Goal: Task Accomplishment & Management: Complete application form

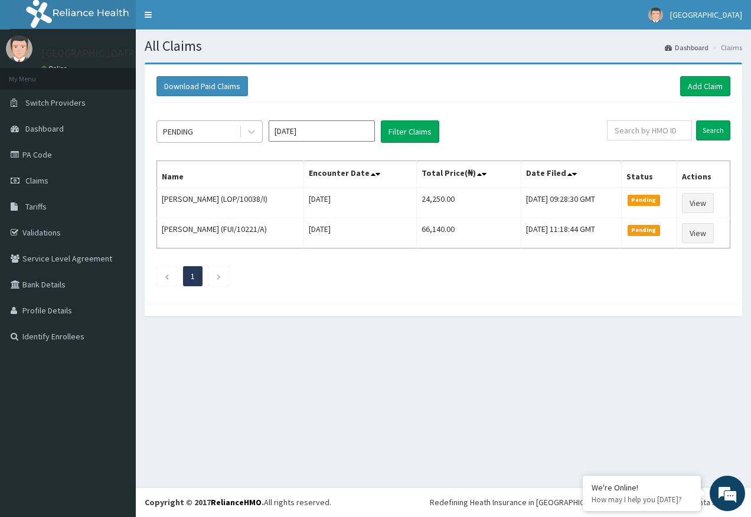
click at [212, 128] on div "PENDING" at bounding box center [198, 131] width 82 height 19
drag, startPoint x: 700, startPoint y: 80, endPoint x: 663, endPoint y: 99, distance: 41.7
click at [701, 80] on link "Add Claim" at bounding box center [705, 86] width 50 height 20
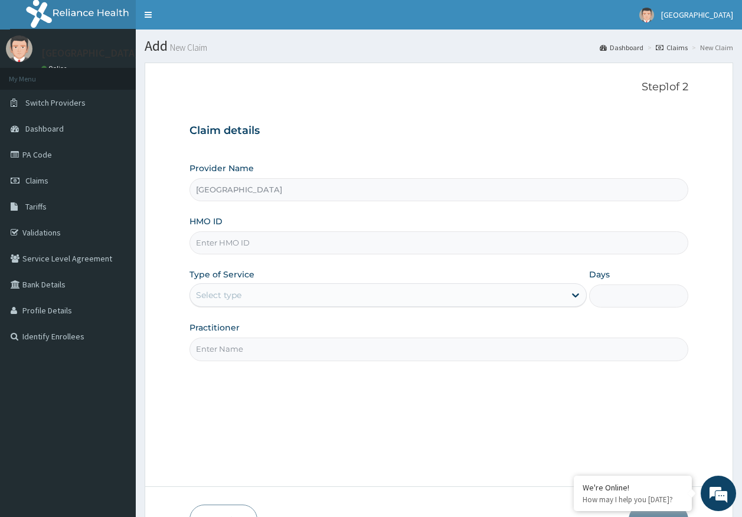
click at [233, 244] on input "HMO ID" at bounding box center [440, 243] width 500 height 23
paste input "CLG/10006/B"
type input "CLG/10006/B"
click at [252, 300] on div "Select type" at bounding box center [377, 295] width 375 height 19
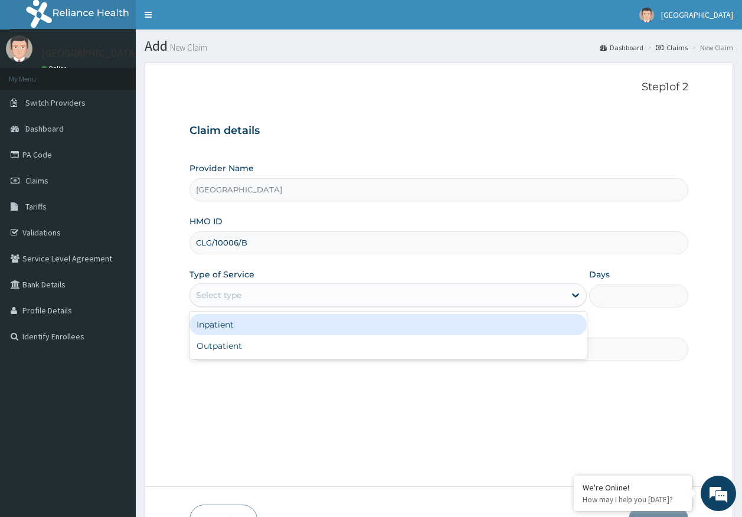
click at [240, 331] on div "Inpatient" at bounding box center [389, 324] width 398 height 21
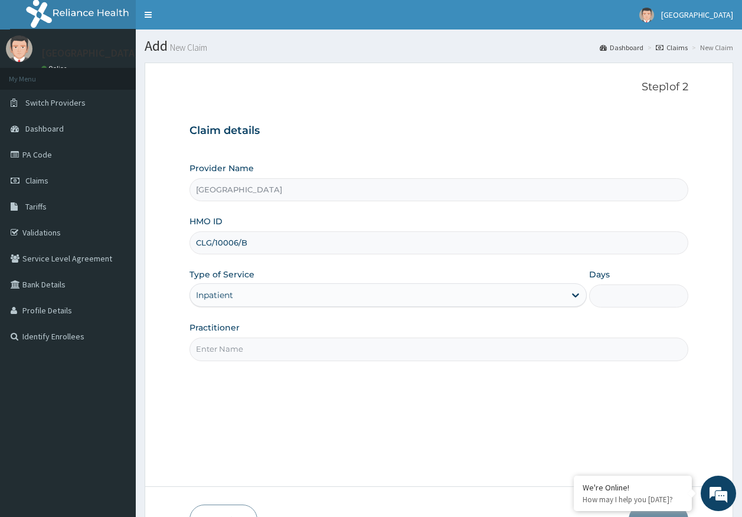
click at [247, 347] on input "Practitioner" at bounding box center [440, 349] width 500 height 23
type input "DR AJAYI"
drag, startPoint x: 612, startPoint y: 294, endPoint x: 608, endPoint y: 300, distance: 7.7
click at [612, 294] on input "Days" at bounding box center [639, 296] width 99 height 23
type input "2"
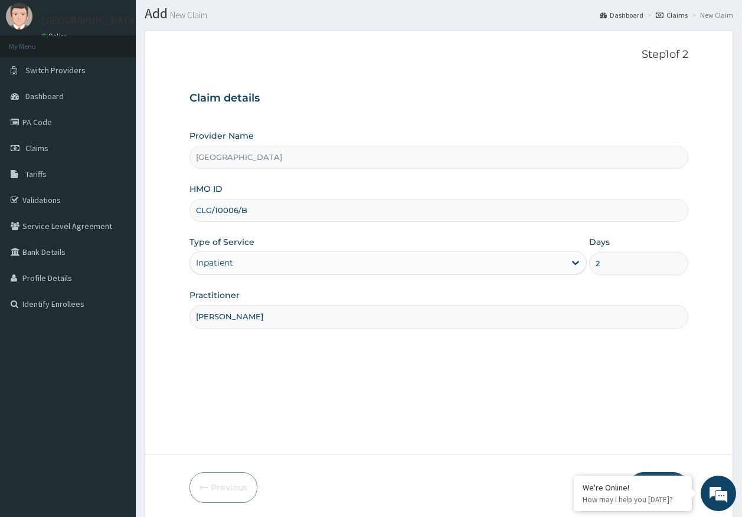
scroll to position [76, 0]
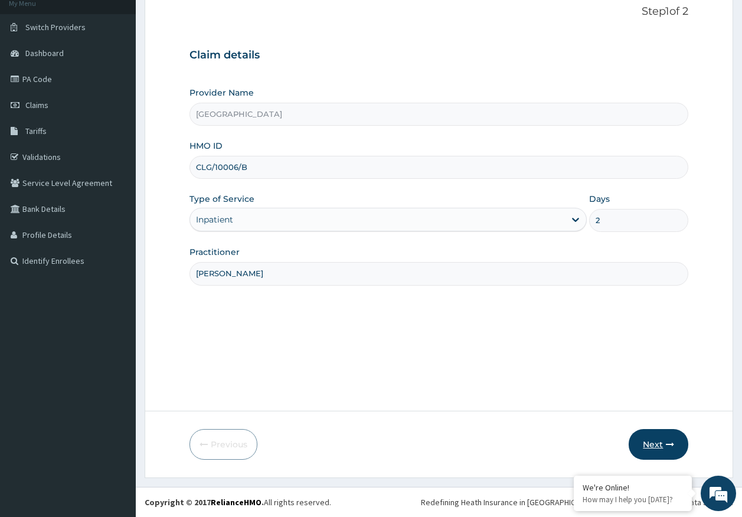
click at [651, 442] on button "Next" at bounding box center [659, 444] width 60 height 31
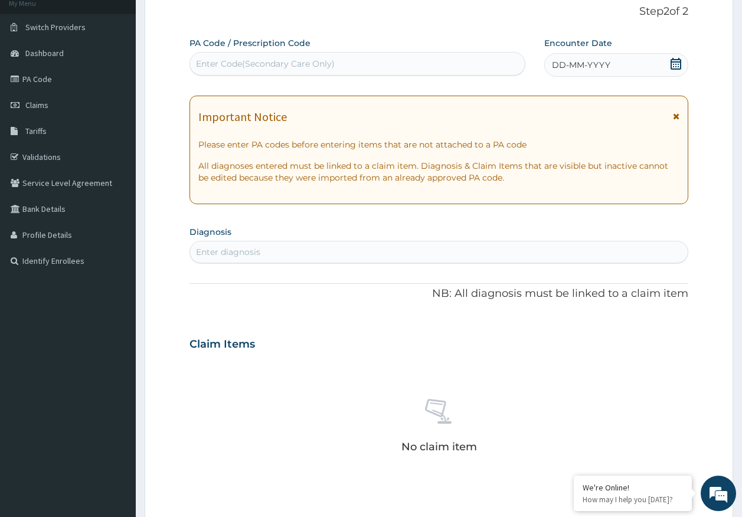
scroll to position [0, 0]
click at [243, 252] on div "Enter diagnosis" at bounding box center [228, 252] width 64 height 12
type input "malaria"
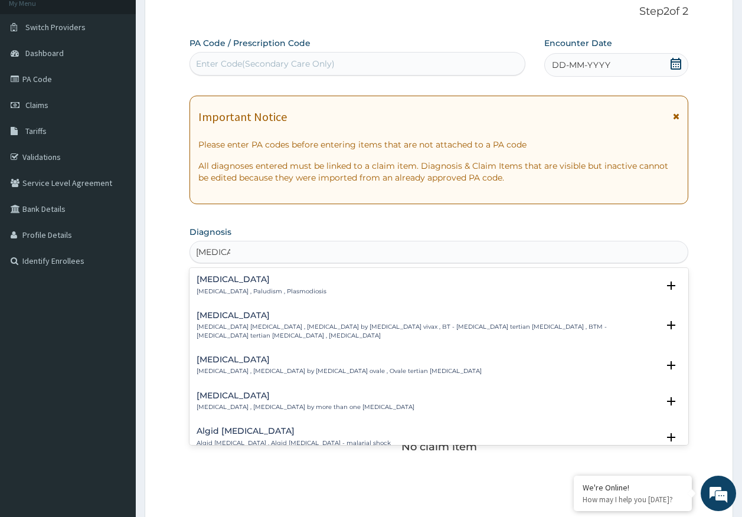
click at [231, 284] on h4 "Malaria" at bounding box center [262, 279] width 130 height 9
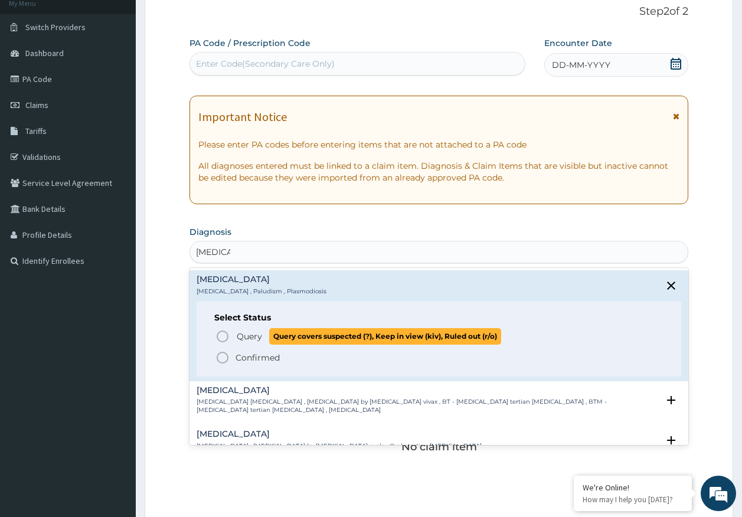
click at [256, 338] on span "Query" at bounding box center [249, 337] width 25 height 12
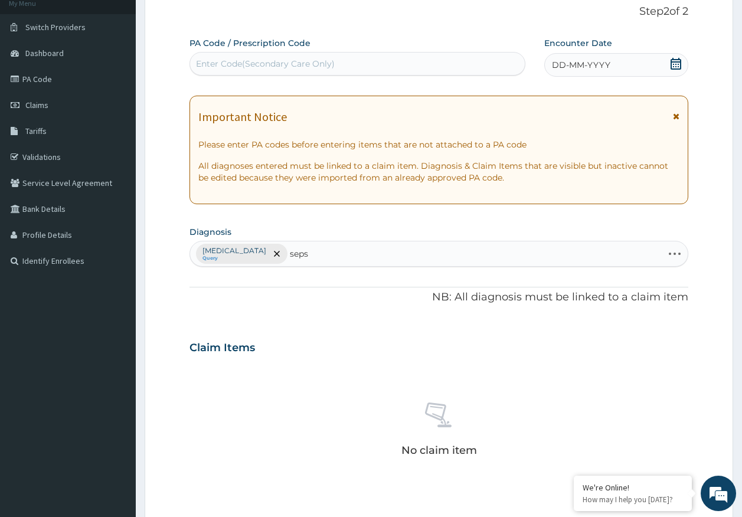
type input "sepsi"
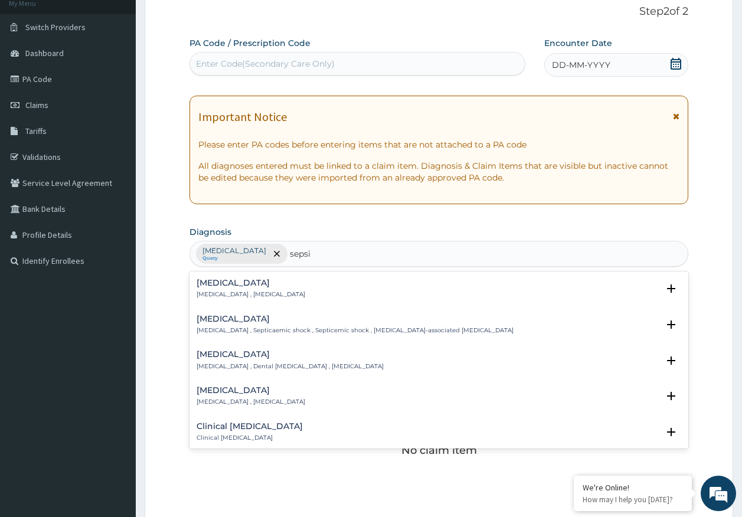
click at [233, 291] on p "Systemic infection , Sepsis" at bounding box center [251, 295] width 109 height 8
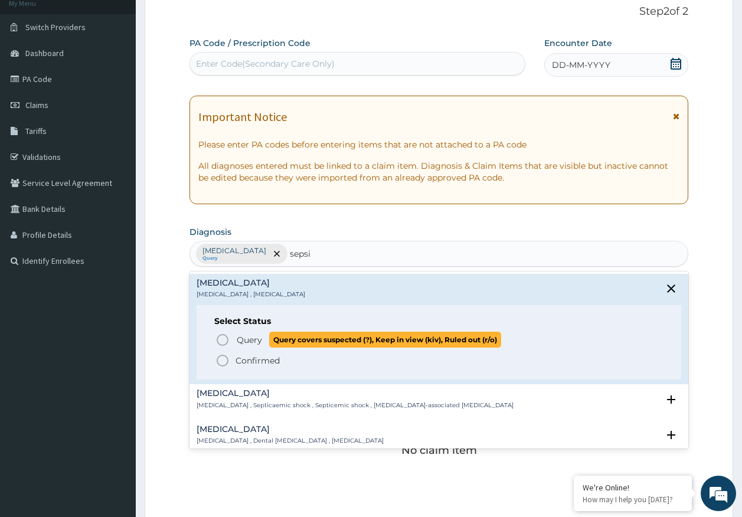
click at [252, 341] on span "Query" at bounding box center [249, 340] width 25 height 12
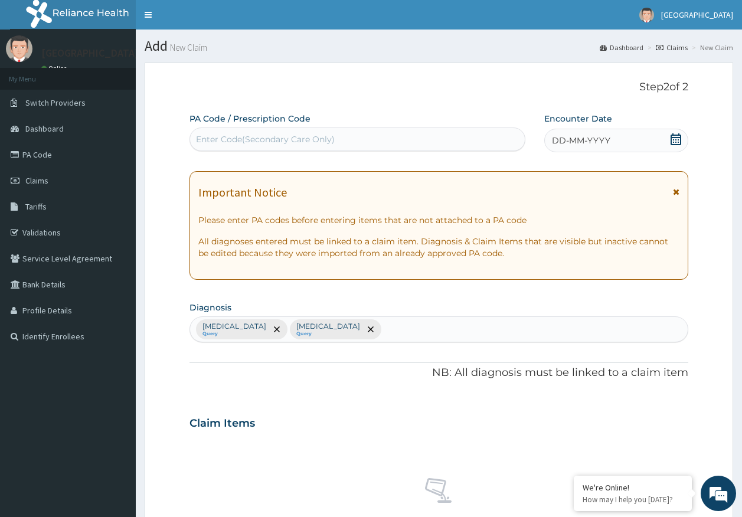
drag, startPoint x: 308, startPoint y: 132, endPoint x: 298, endPoint y: 171, distance: 39.7
click at [308, 133] on div "Enter Code(Secondary Care Only)" at bounding box center [358, 139] width 336 height 19
type input "PA/EEA406"
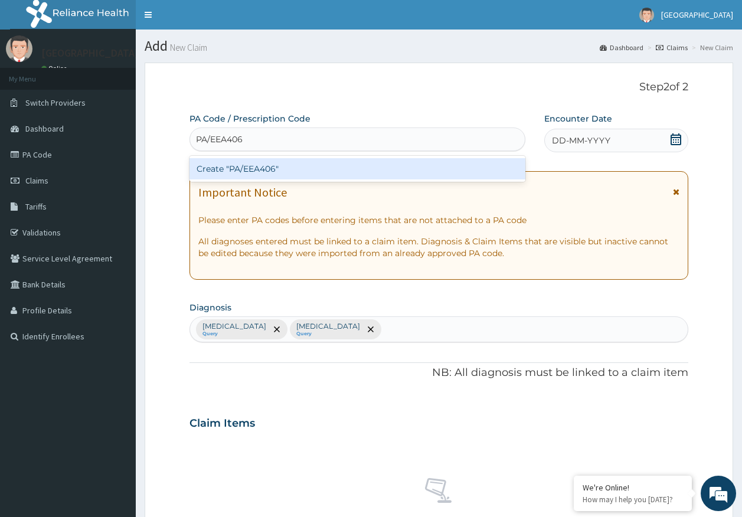
click at [283, 160] on div "Create "PA/EEA406"" at bounding box center [358, 168] width 337 height 21
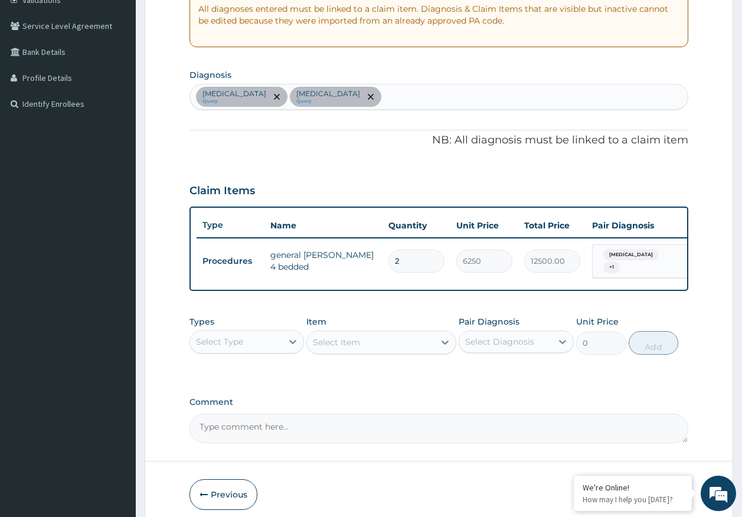
scroll to position [287, 0]
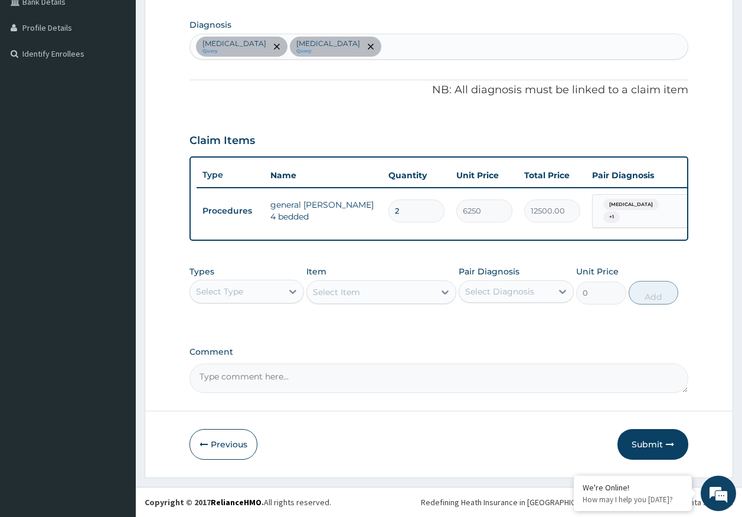
click at [264, 291] on div "Select Type" at bounding box center [236, 291] width 93 height 19
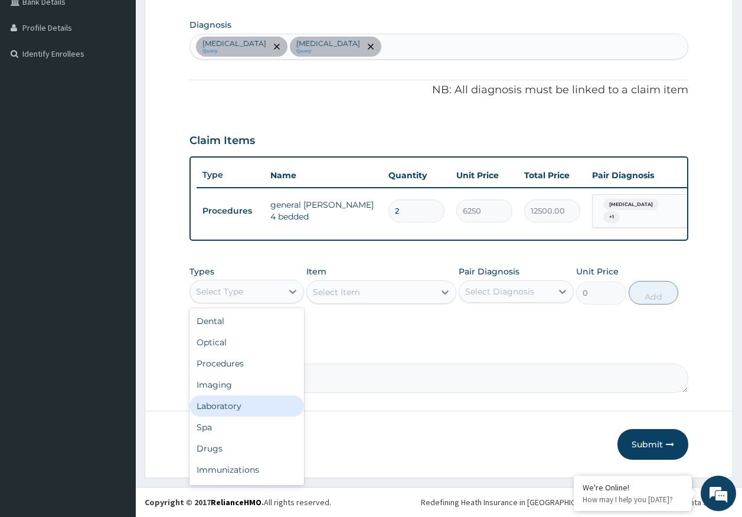
drag, startPoint x: 242, startPoint y: 412, endPoint x: 440, endPoint y: 327, distance: 216.2
click at [242, 411] on div "Laboratory" at bounding box center [247, 406] width 115 height 21
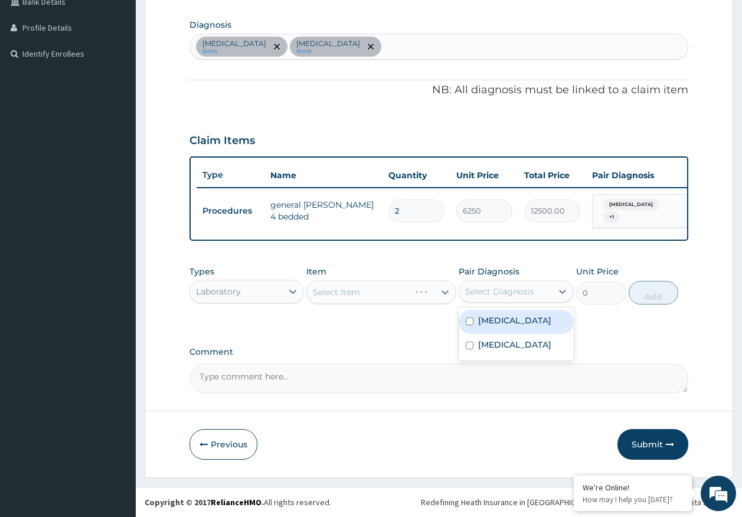
click at [493, 293] on div "Select Diagnosis" at bounding box center [499, 292] width 69 height 12
click at [488, 324] on label "Malaria" at bounding box center [514, 321] width 73 height 12
checkbox input "true"
click at [356, 294] on div "Select Item" at bounding box center [336, 292] width 47 height 12
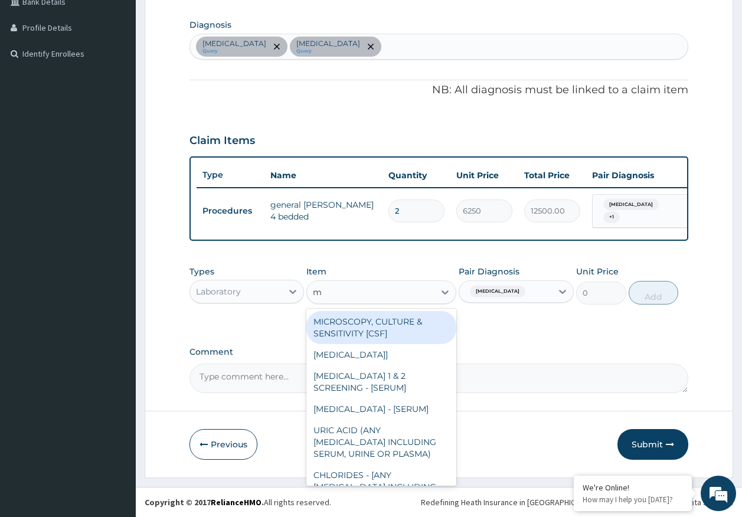
type input "mp"
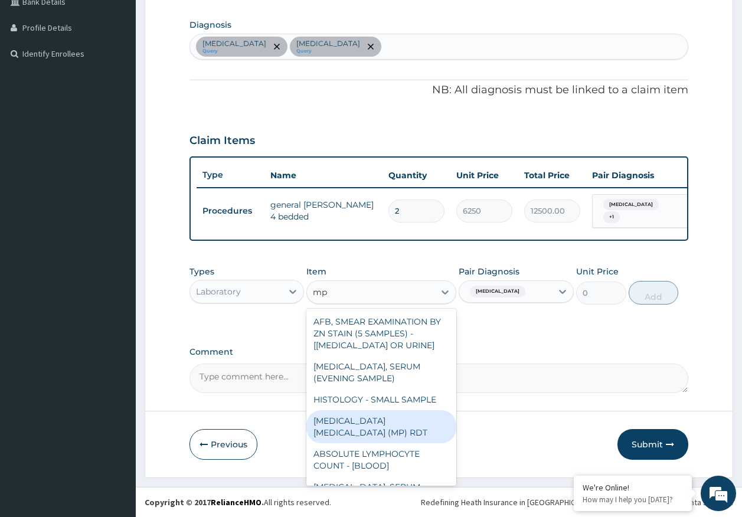
click at [433, 415] on div "MALARIA PARASITE (MP) RDT" at bounding box center [382, 427] width 150 height 33
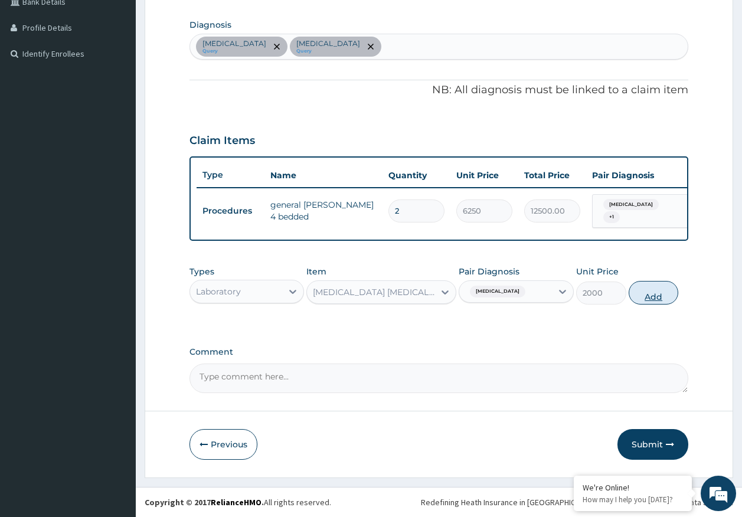
drag, startPoint x: 646, startPoint y: 295, endPoint x: 488, endPoint y: 294, distance: 157.1
click at [633, 294] on button "Add" at bounding box center [654, 293] width 50 height 24
type input "0"
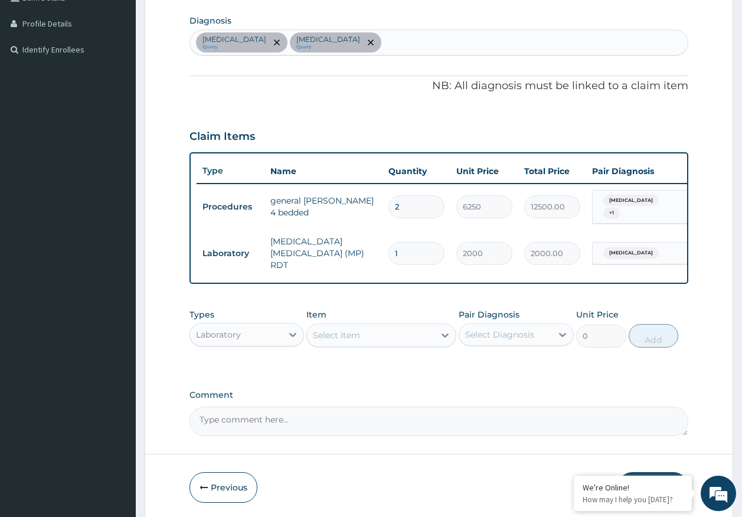
click at [377, 333] on div "Select Item" at bounding box center [371, 335] width 128 height 19
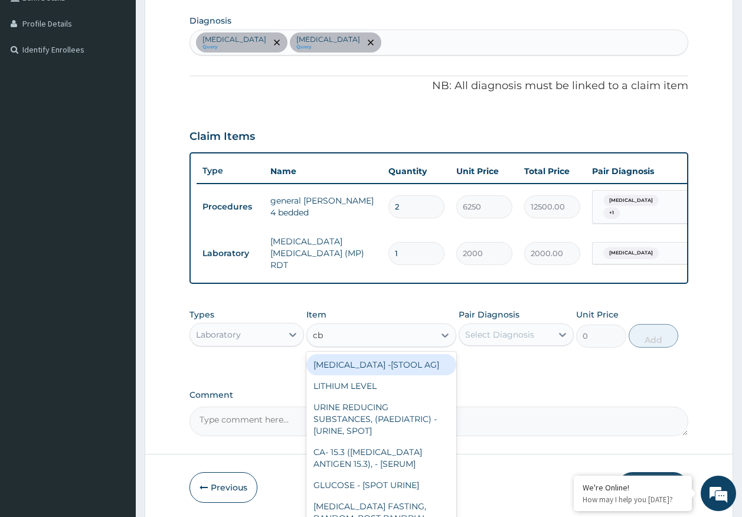
type input "cbc"
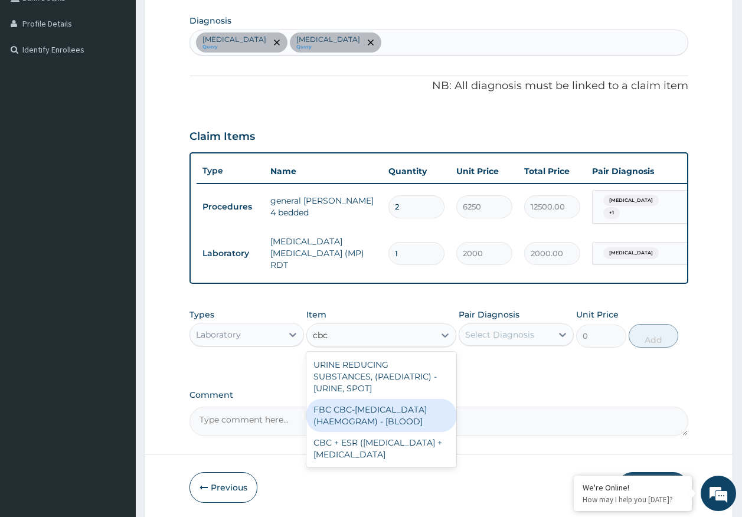
click at [436, 405] on div "FBC CBC-COMPLETE BLOOD COUNT (HAEMOGRAM) - [BLOOD]" at bounding box center [382, 415] width 150 height 33
type input "5000"
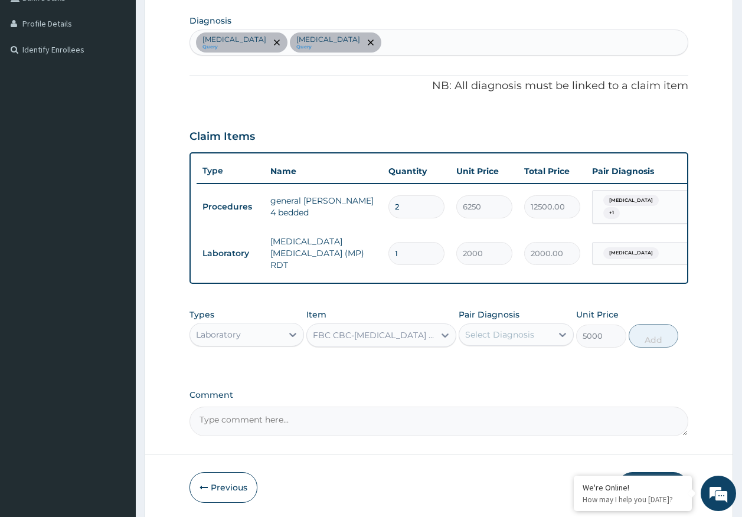
click at [512, 337] on div "Select Diagnosis" at bounding box center [499, 335] width 69 height 12
drag, startPoint x: 488, startPoint y: 389, endPoint x: 577, endPoint y: 374, distance: 89.8
click at [491, 389] on label "Sepsis" at bounding box center [514, 388] width 73 height 12
checkbox input "true"
drag, startPoint x: 660, startPoint y: 329, endPoint x: 604, endPoint y: 347, distance: 59.4
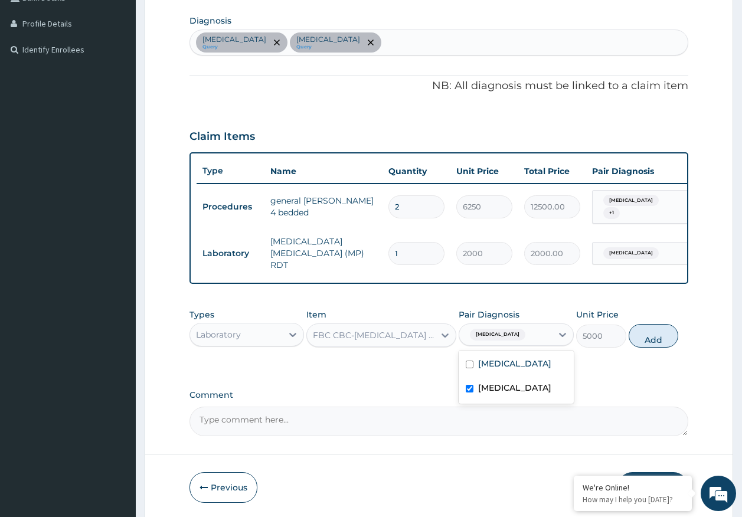
click at [659, 330] on button "Add" at bounding box center [654, 336] width 50 height 24
type input "0"
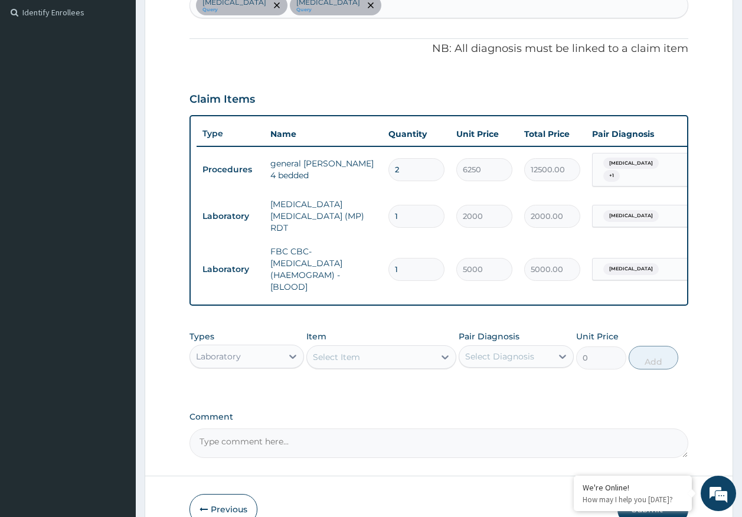
scroll to position [387, 0]
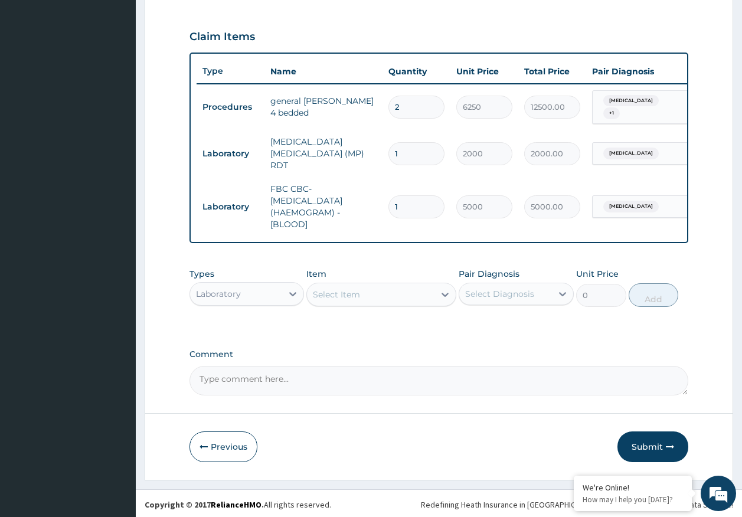
click at [214, 289] on div "Laboratory" at bounding box center [218, 294] width 45 height 12
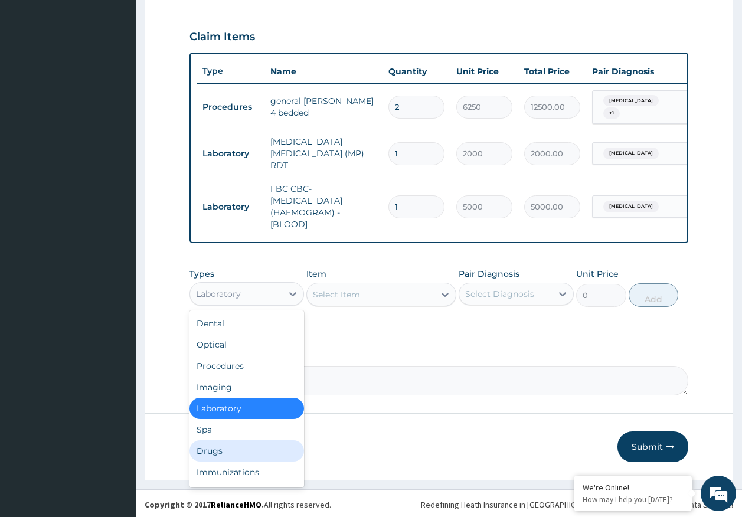
click at [220, 452] on div "Drugs" at bounding box center [247, 451] width 115 height 21
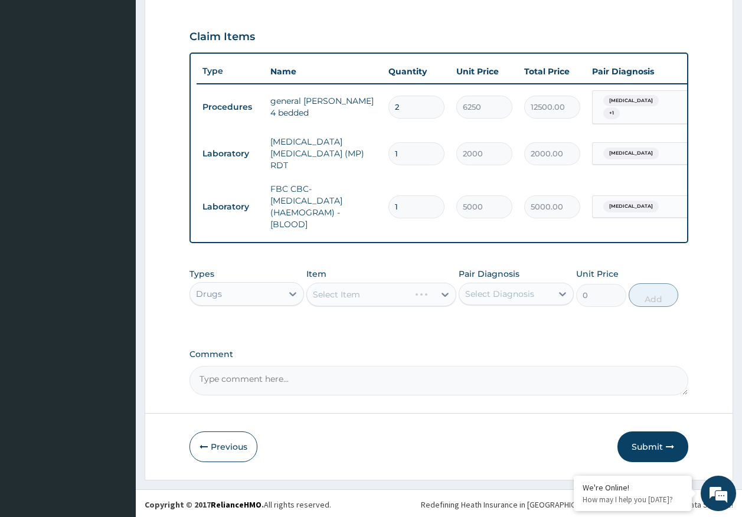
drag, startPoint x: 516, startPoint y: 294, endPoint x: 508, endPoint y: 300, distance: 10.1
click at [515, 294] on div "Select Diagnosis" at bounding box center [499, 294] width 69 height 12
click at [504, 323] on label "Malaria" at bounding box center [514, 323] width 73 height 12
checkbox input "true"
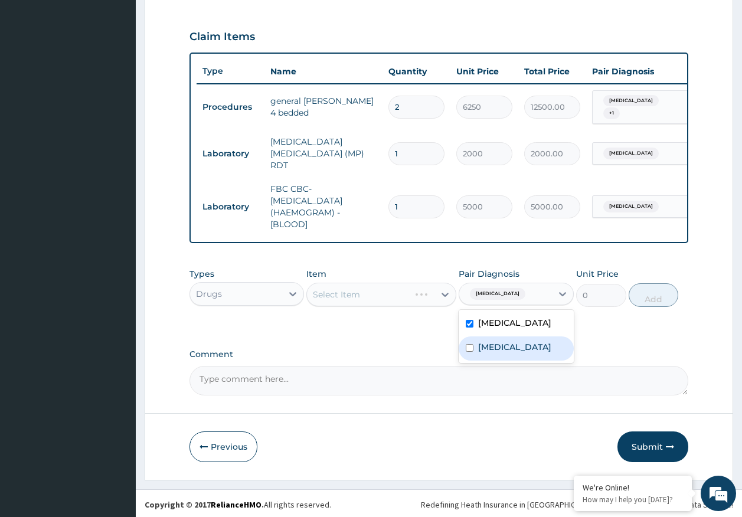
click at [501, 343] on label "Sepsis" at bounding box center [514, 347] width 73 height 12
checkbox input "true"
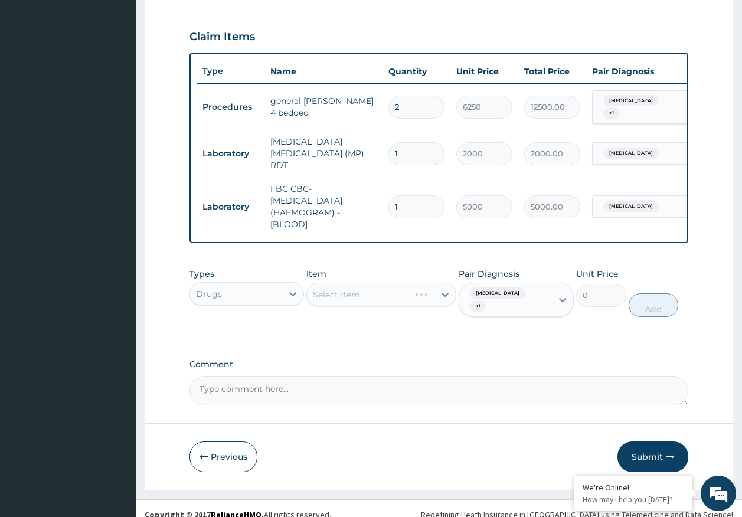
click at [354, 295] on div "Select Item" at bounding box center [382, 295] width 150 height 24
click at [360, 295] on div "Select Item" at bounding box center [382, 295] width 150 height 24
click at [360, 295] on div "Select Item" at bounding box center [336, 295] width 47 height 12
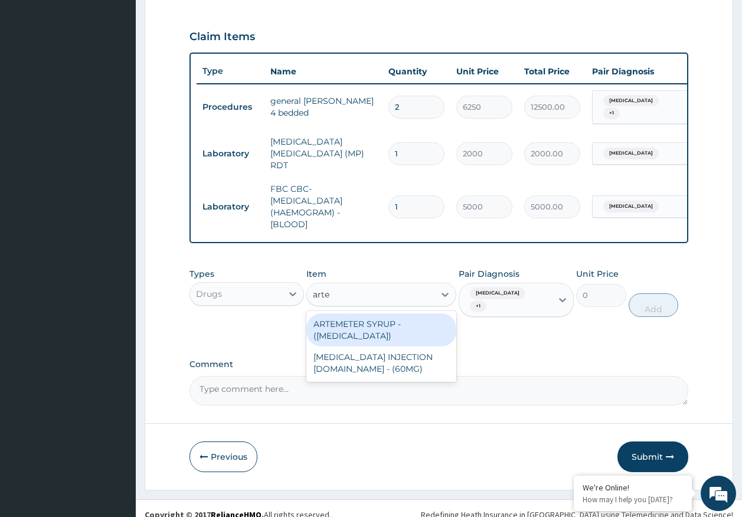
type input "artes"
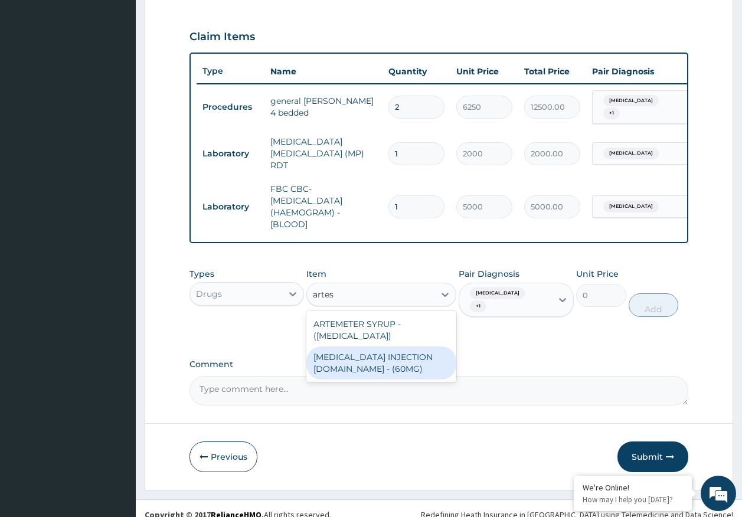
drag, startPoint x: 362, startPoint y: 353, endPoint x: 574, endPoint y: 289, distance: 220.9
click at [363, 351] on div "ARTESUNATE INJECTION IV.IM - (60MG)" at bounding box center [382, 363] width 150 height 33
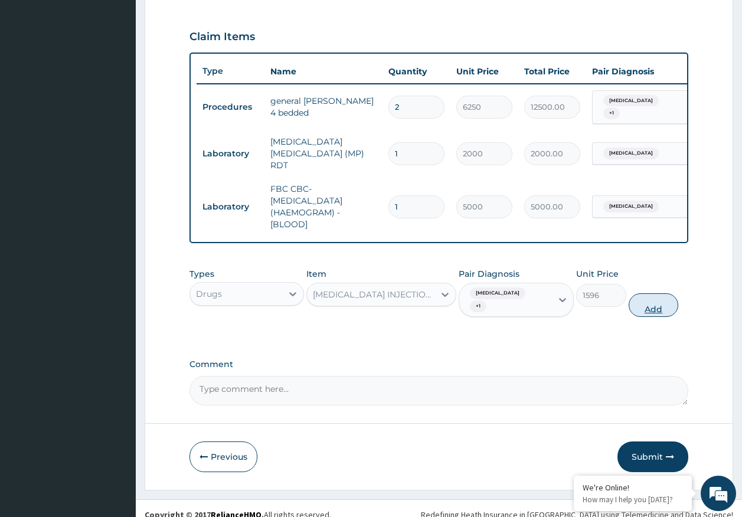
click at [656, 298] on button "Add" at bounding box center [654, 306] width 50 height 24
type input "0"
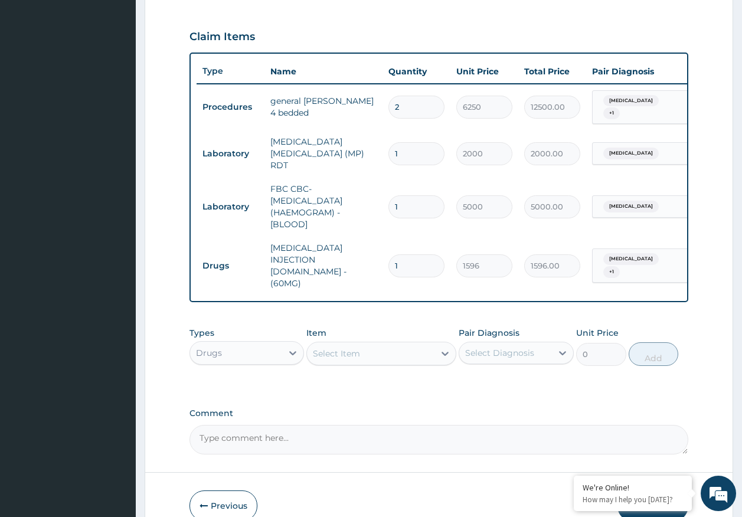
click at [374, 344] on div "Select Item" at bounding box center [371, 353] width 128 height 19
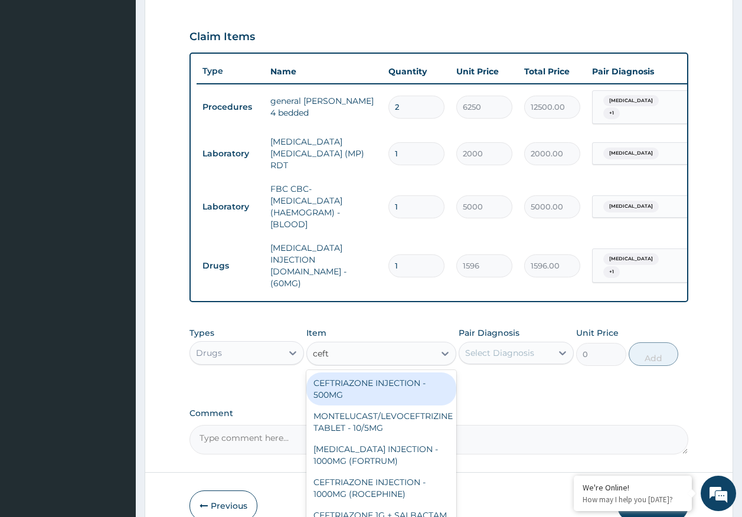
type input "ceftr"
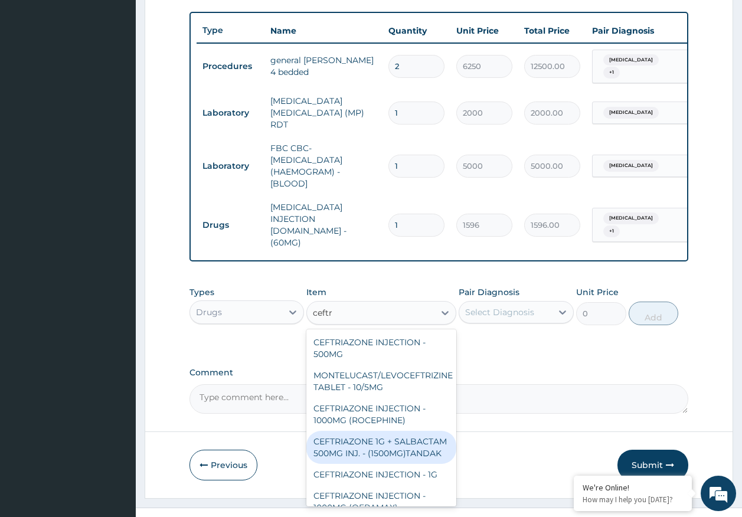
scroll to position [35, 0]
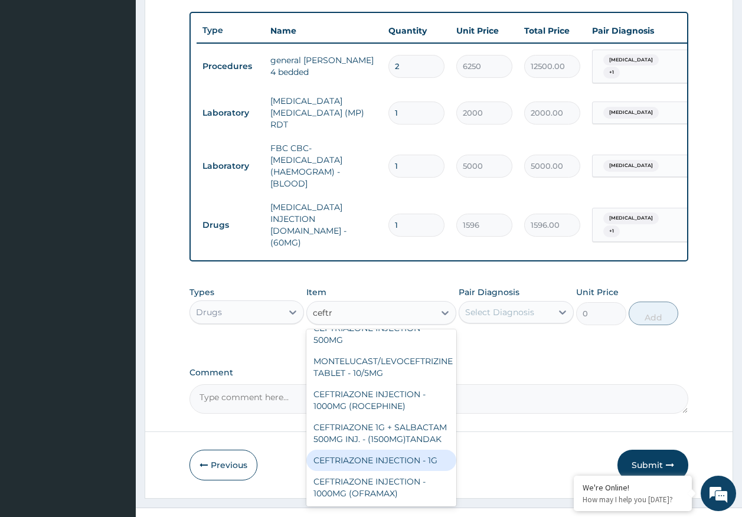
click at [415, 450] on div "CEFTRIAZONE INJECTION - 1G" at bounding box center [382, 460] width 150 height 21
type input "1652"
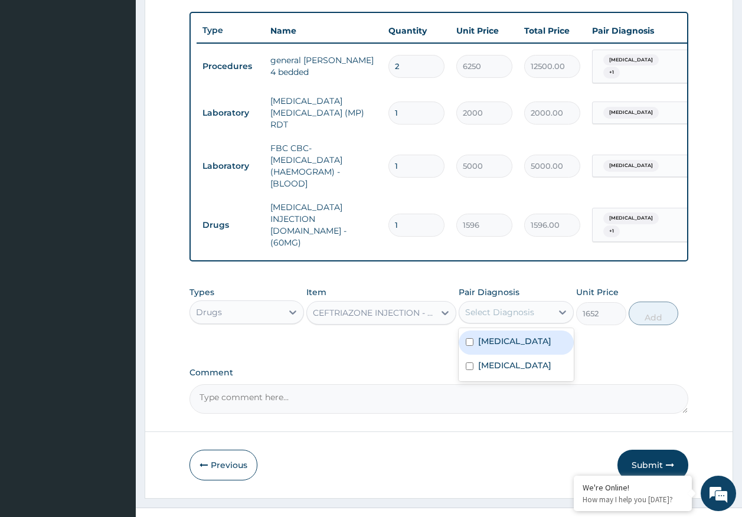
click at [487, 303] on div "Select Diagnosis" at bounding box center [506, 312] width 93 height 19
click at [487, 336] on label "Malaria" at bounding box center [514, 342] width 73 height 12
checkbox input "true"
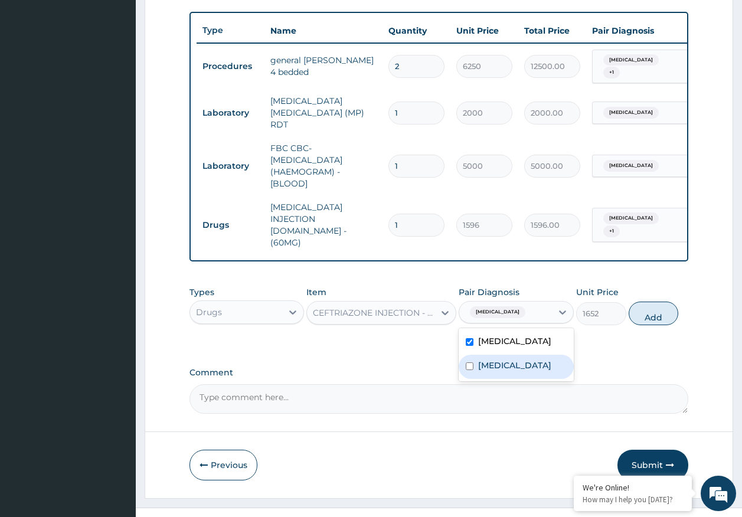
click at [485, 355] on div "Sepsis" at bounding box center [516, 367] width 115 height 24
checkbox input "true"
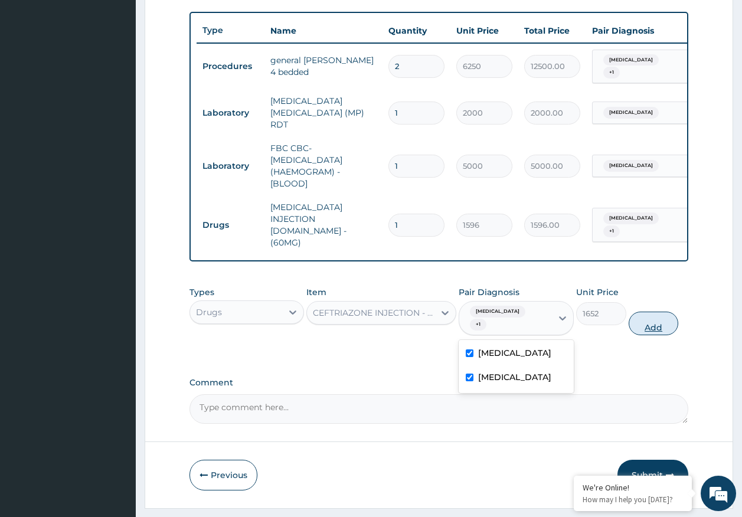
click at [651, 312] on button "Add" at bounding box center [654, 324] width 50 height 24
type input "0"
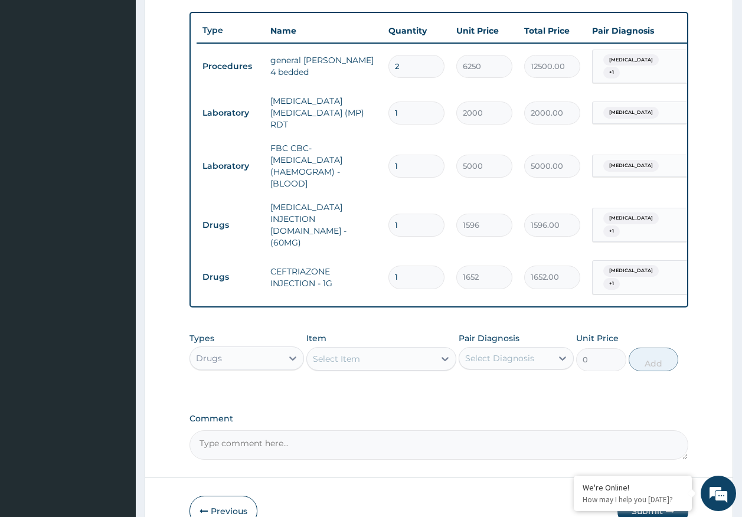
click at [379, 350] on div "Select Item" at bounding box center [371, 359] width 128 height 19
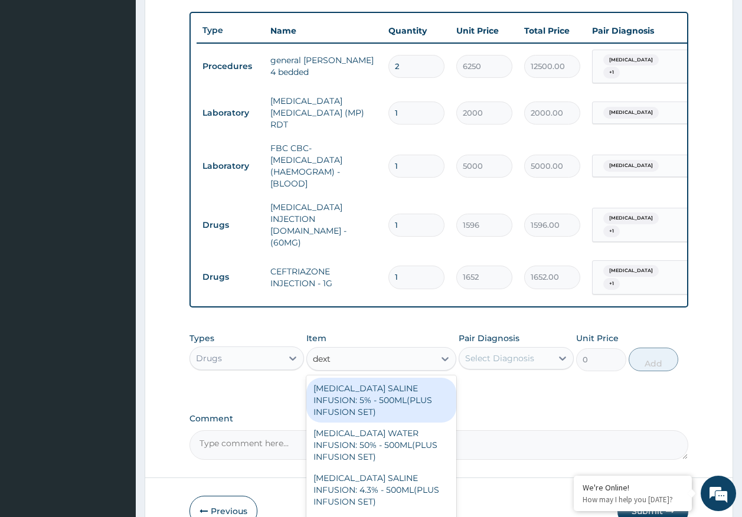
type input "dextr"
click at [388, 378] on div "DEXTROSE SALINE INFUSION: 5% - 500ML(PLUS INFUSION SET)" at bounding box center [382, 400] width 150 height 45
type input "1092"
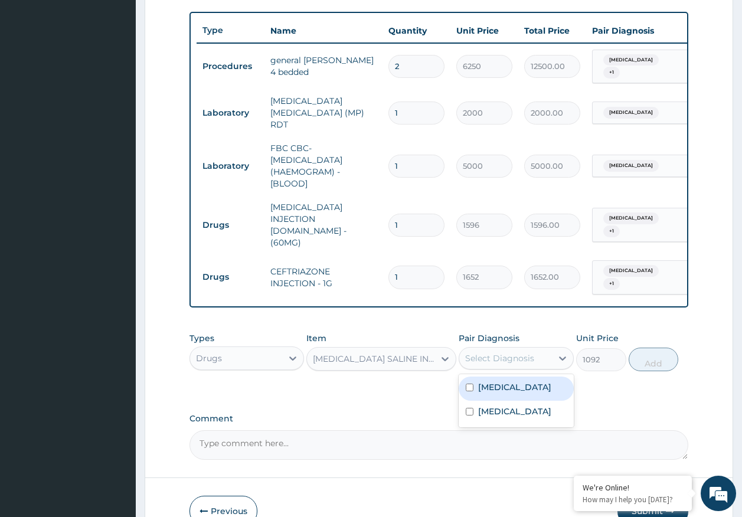
click at [520, 353] on div "Select Diagnosis" at bounding box center [499, 359] width 69 height 12
drag, startPoint x: 508, startPoint y: 367, endPoint x: 507, endPoint y: 379, distance: 11.9
click at [507, 377] on div "Malaria" at bounding box center [516, 389] width 115 height 24
checkbox input "true"
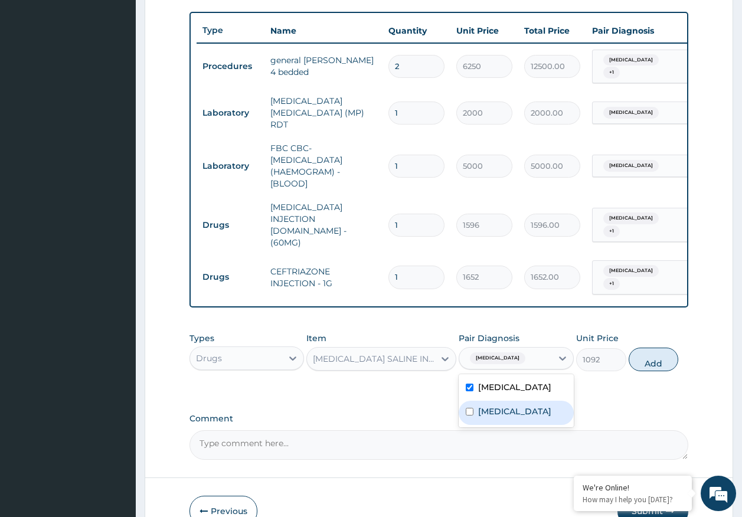
drag, startPoint x: 509, startPoint y: 387, endPoint x: 626, endPoint y: 353, distance: 122.0
click at [509, 401] on div "Sepsis" at bounding box center [516, 413] width 115 height 24
checkbox input "true"
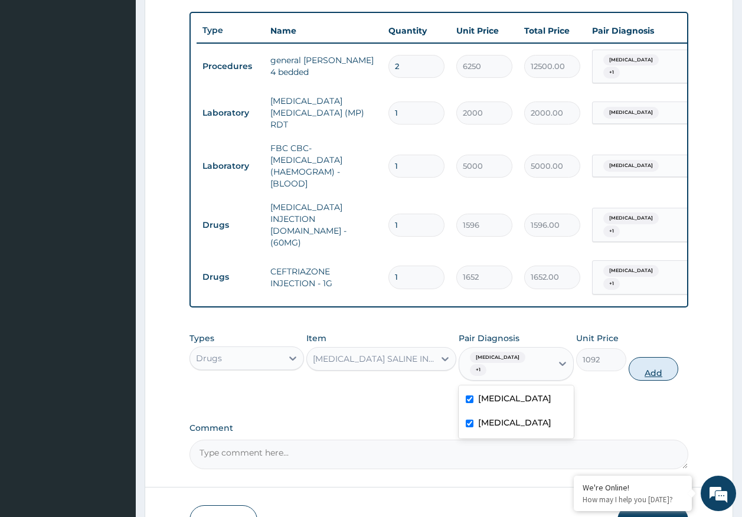
drag, startPoint x: 668, startPoint y: 333, endPoint x: 429, endPoint y: 364, distance: 240.6
click at [667, 357] on button "Add" at bounding box center [654, 369] width 50 height 24
type input "0"
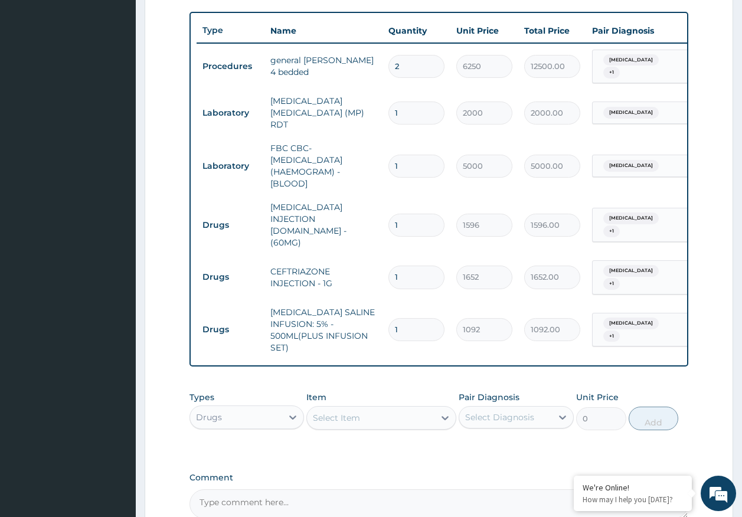
click at [386, 409] on div "Select Item" at bounding box center [371, 418] width 128 height 19
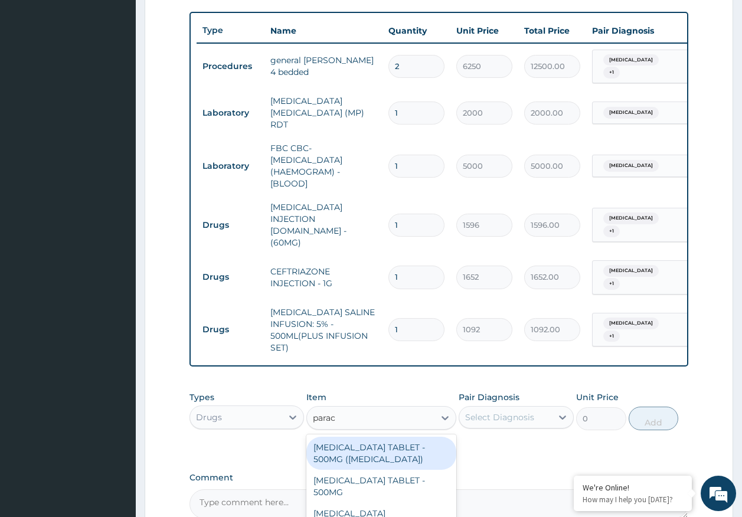
type input "parace"
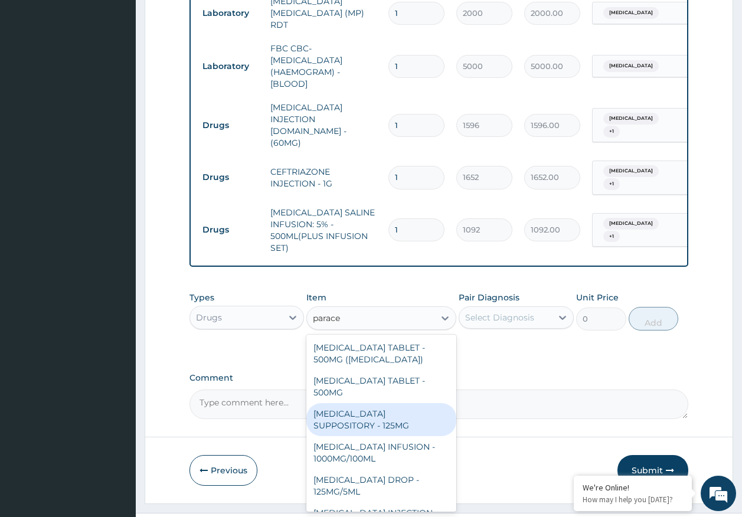
scroll to position [59, 0]
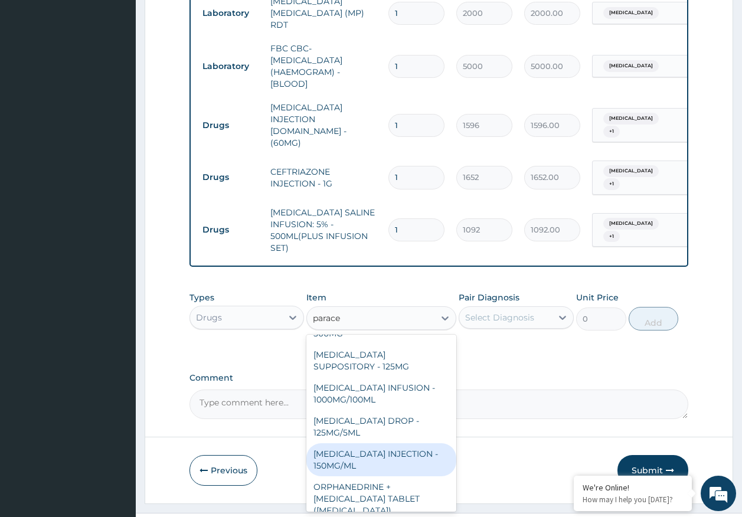
drag, startPoint x: 370, startPoint y: 437, endPoint x: 422, endPoint y: 386, distance: 72.7
click at [370, 444] on div "PARACETAMOL INJECTION - 150MG/ML" at bounding box center [382, 460] width 150 height 33
type input "560"
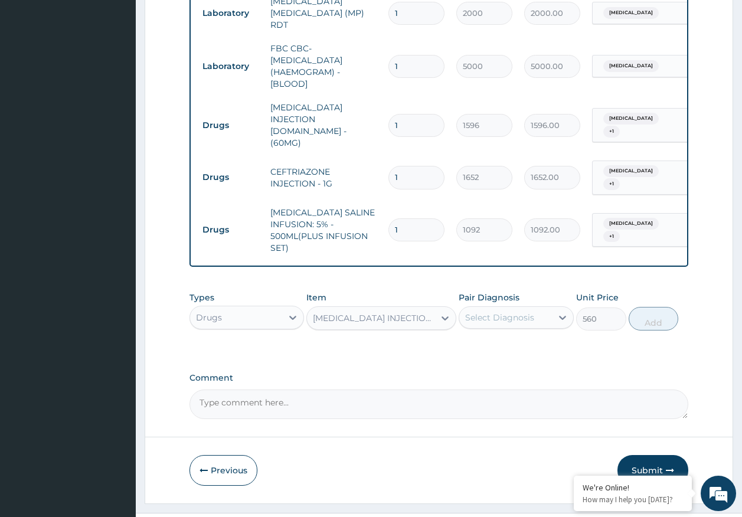
click at [488, 312] on div "Select Diagnosis" at bounding box center [499, 318] width 69 height 12
click at [488, 341] on label "Malaria" at bounding box center [514, 347] width 73 height 12
checkbox input "true"
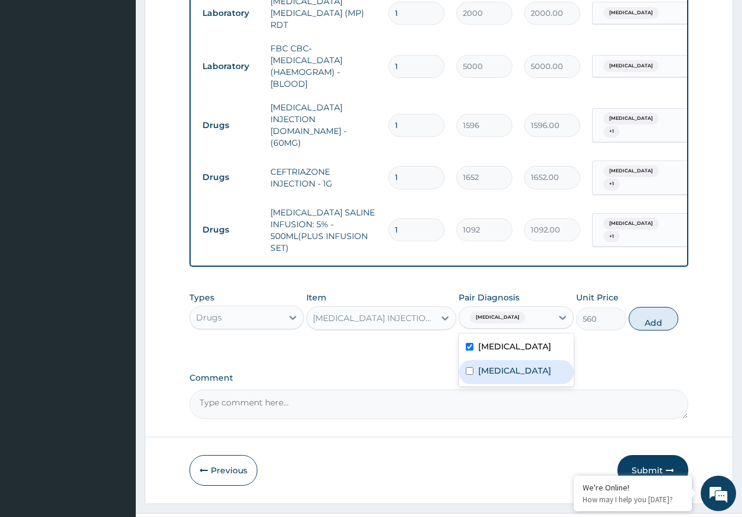
click at [500, 360] on div "Sepsis" at bounding box center [516, 372] width 115 height 24
checkbox input "true"
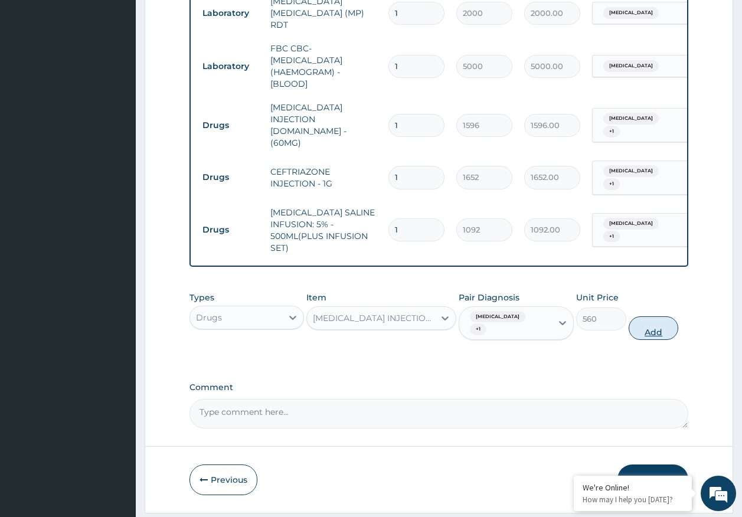
click at [649, 317] on button "Add" at bounding box center [654, 329] width 50 height 24
type input "0"
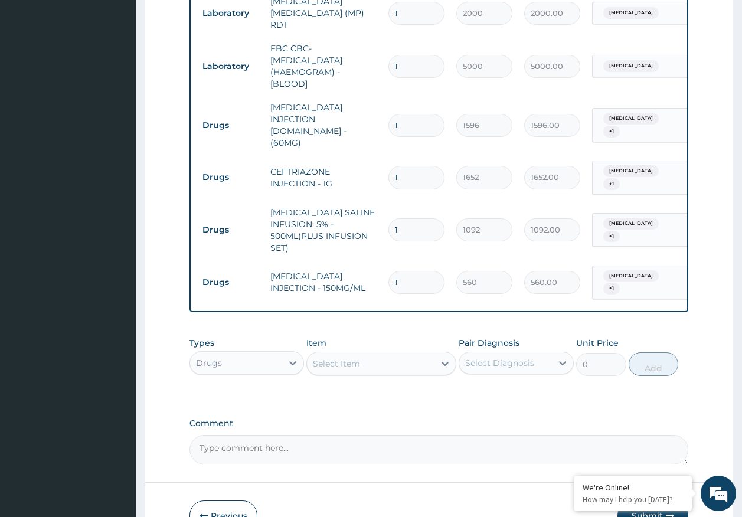
click at [369, 354] on div "Select Item" at bounding box center [371, 363] width 128 height 19
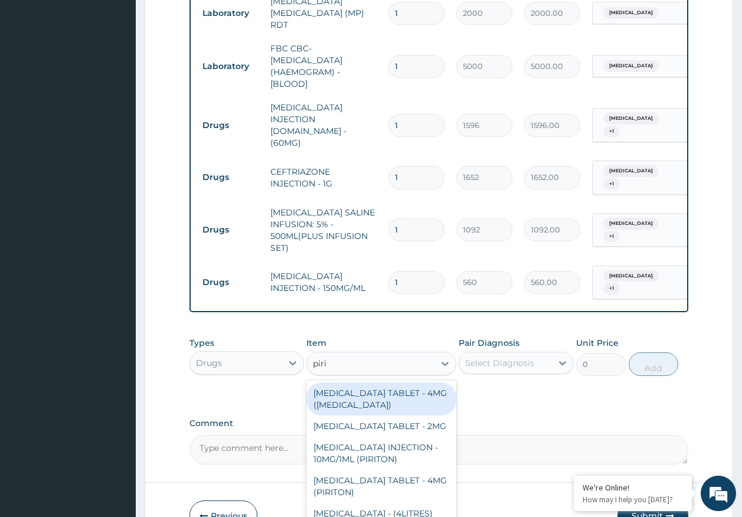
type input "pirit"
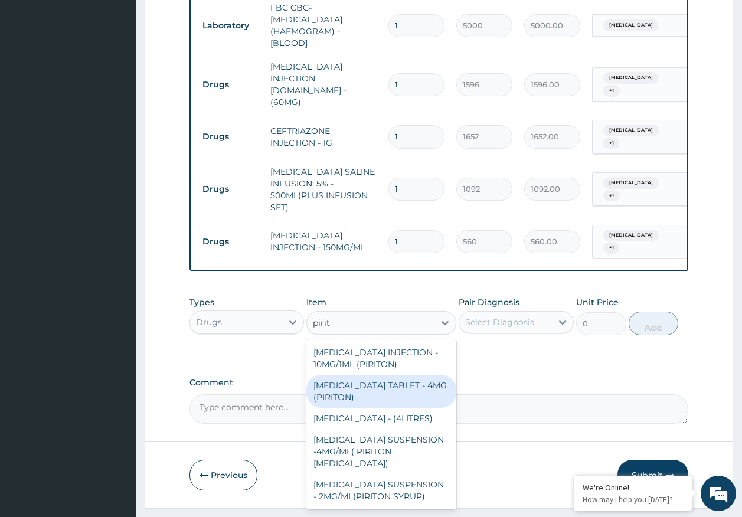
scroll to position [28, 0]
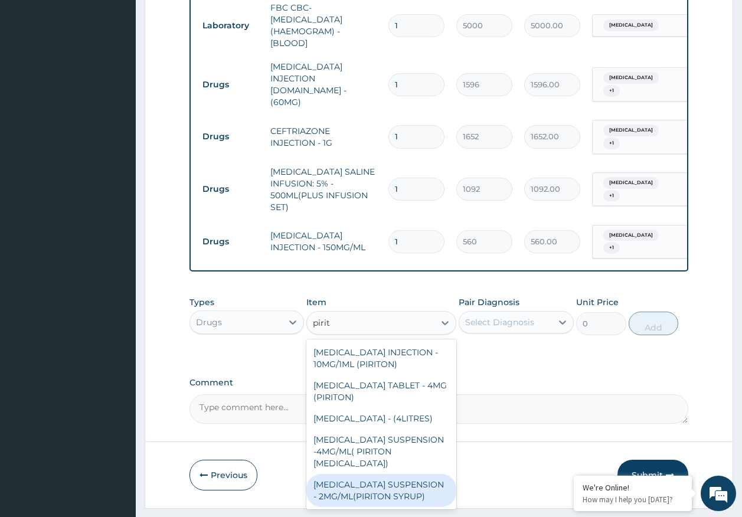
click at [381, 474] on div "CHLORPHENIRAMINE SUSPENSION - 2MG/ML(PIRITON SYRUP)" at bounding box center [382, 490] width 150 height 33
type input "840"
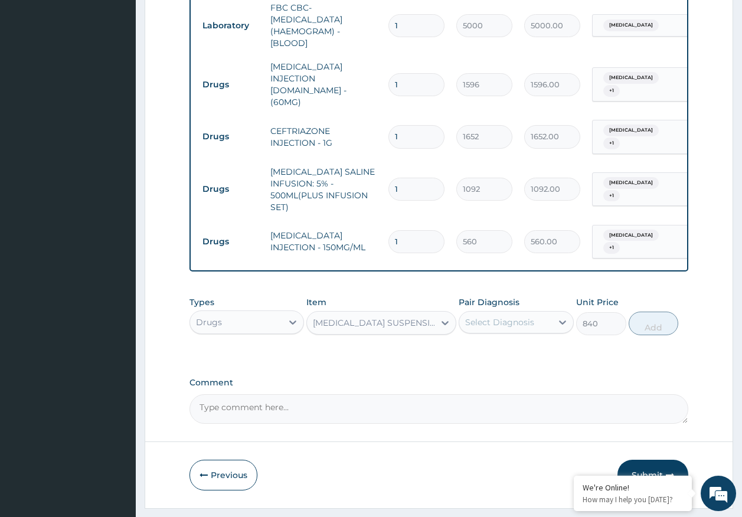
click at [485, 313] on div "Select Diagnosis" at bounding box center [506, 322] width 93 height 19
click at [486, 346] on label "Malaria" at bounding box center [514, 352] width 73 height 12
checkbox input "true"
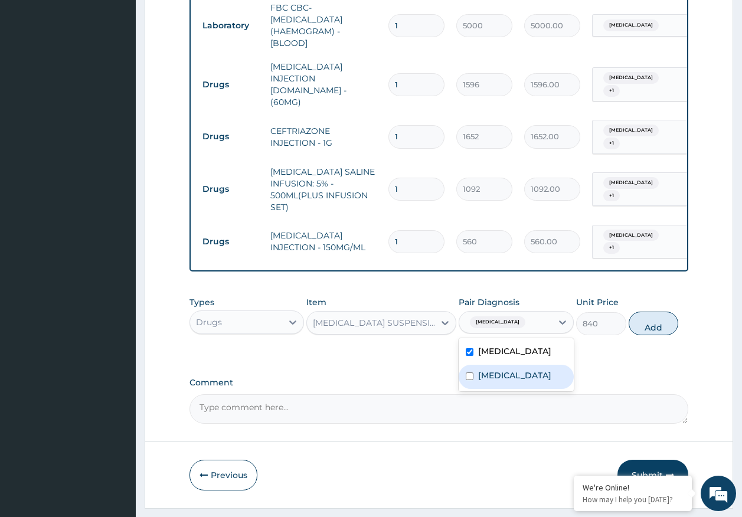
click at [491, 370] on label "Sepsis" at bounding box center [514, 376] width 73 height 12
checkbox input "true"
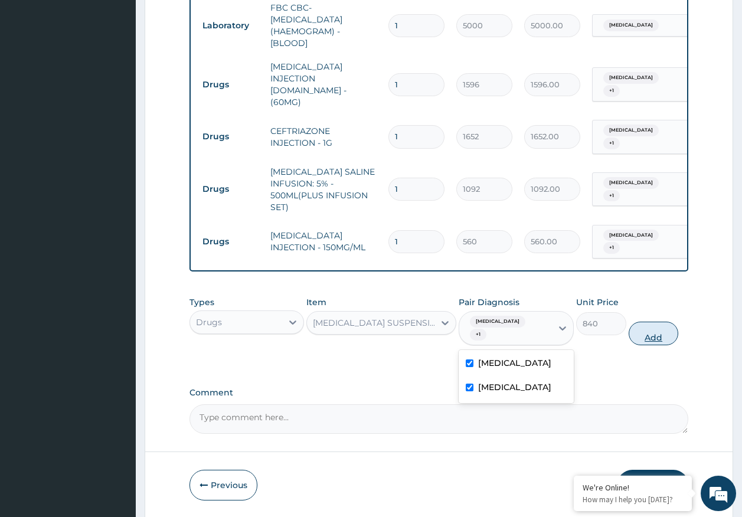
click at [664, 322] on button "Add" at bounding box center [654, 334] width 50 height 24
type input "0"
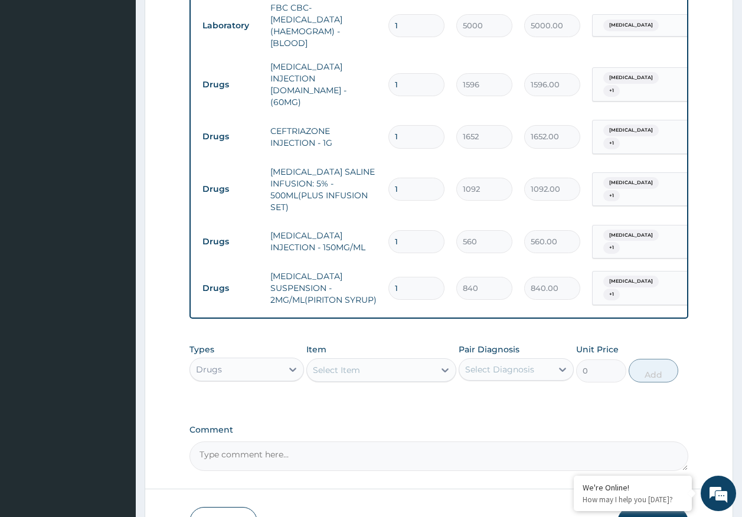
click at [373, 361] on div "Select Item" at bounding box center [371, 370] width 128 height 19
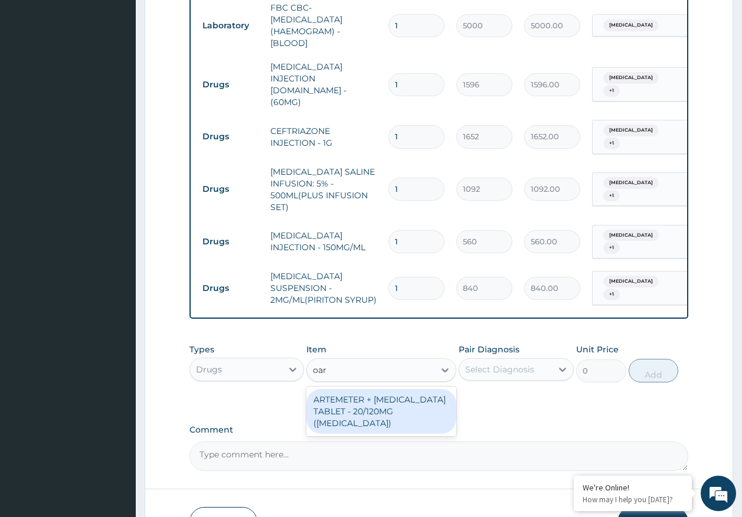
type input "oart"
drag, startPoint x: 395, startPoint y: 380, endPoint x: 469, endPoint y: 357, distance: 77.5
click at [398, 389] on div "ARTEMETER + LUMEFANTRINE TABLET - 20/120MG (COARTEM)" at bounding box center [382, 411] width 150 height 45
type input "210"
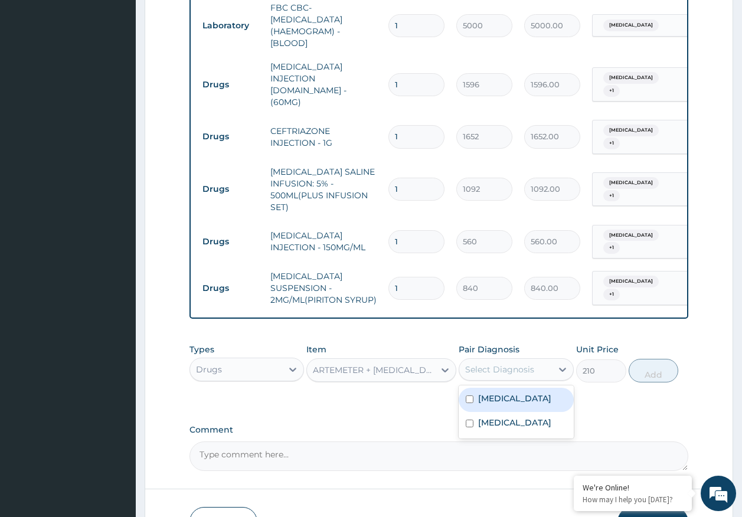
click at [493, 364] on div "Select Diagnosis" at bounding box center [499, 370] width 69 height 12
drag, startPoint x: 487, startPoint y: 370, endPoint x: 488, endPoint y: 382, distance: 11.9
click at [487, 393] on label "Malaria" at bounding box center [514, 399] width 73 height 12
checkbox input "true"
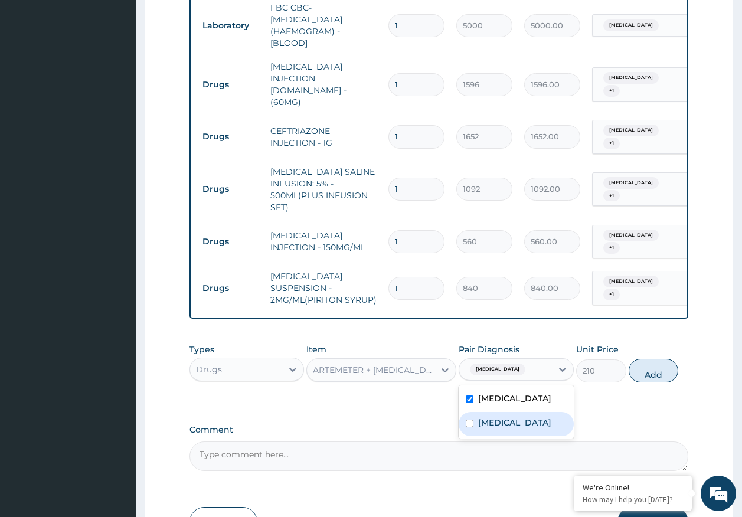
click at [491, 417] on label "Sepsis" at bounding box center [514, 423] width 73 height 12
checkbox input "true"
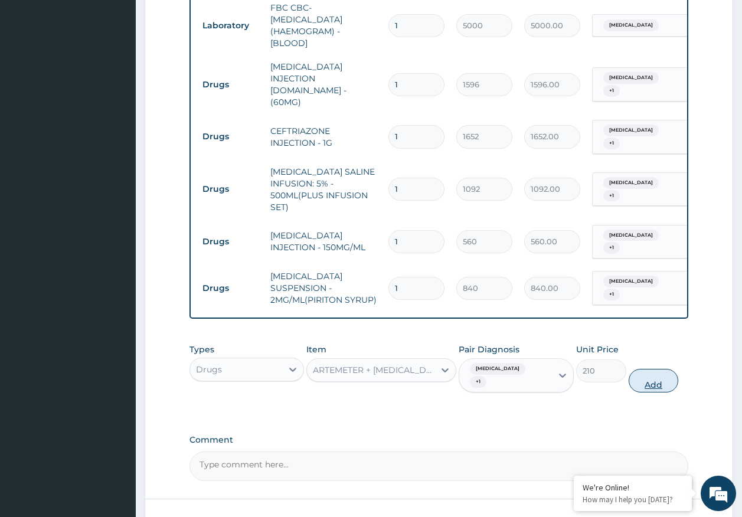
click at [645, 369] on button "Add" at bounding box center [654, 381] width 50 height 24
type input "0"
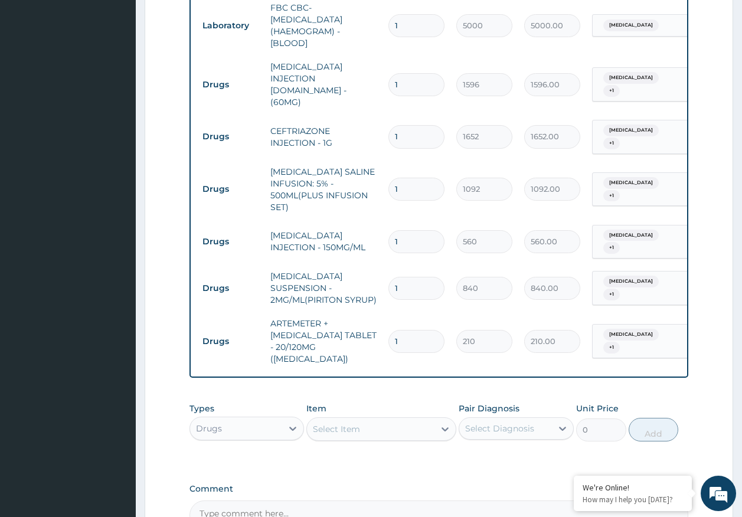
click at [346, 424] on div "Select Item" at bounding box center [336, 430] width 47 height 12
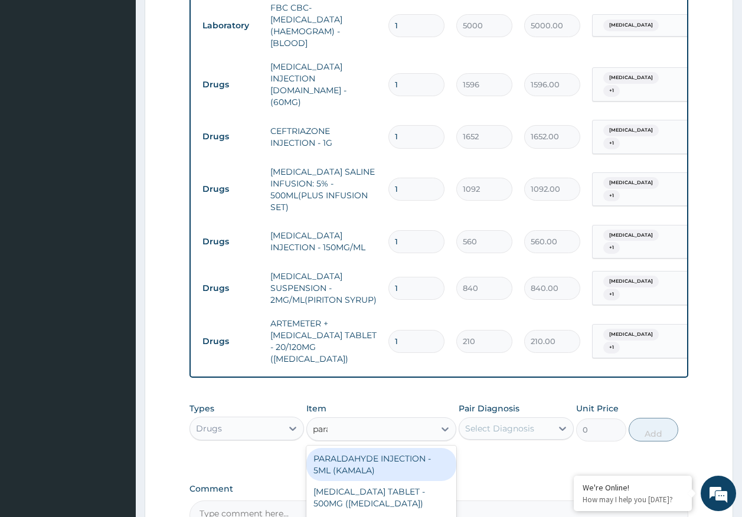
type input "parac"
drag, startPoint x: 379, startPoint y: 422, endPoint x: 392, endPoint y: 418, distance: 14.4
click at [381, 448] on div "PARACETAMOL TABLET - 500MG (PANADOL)" at bounding box center [382, 464] width 150 height 33
type input "42"
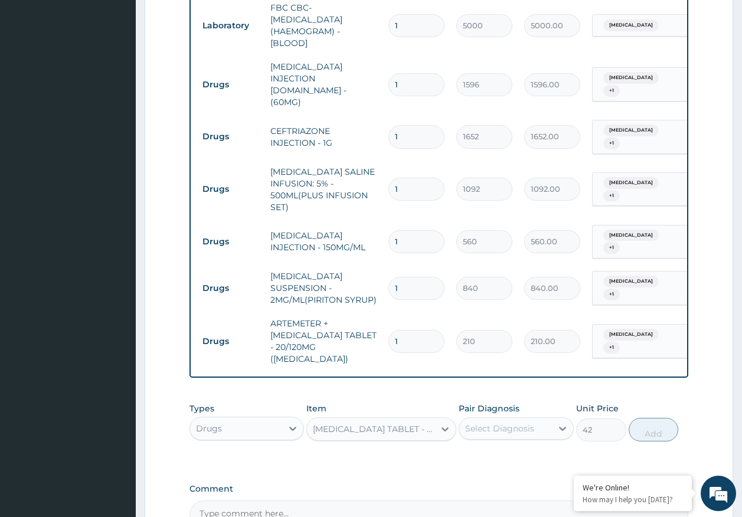
click at [496, 419] on div "Select Diagnosis" at bounding box center [506, 428] width 93 height 19
click at [500, 447] on div "Malaria" at bounding box center [516, 459] width 115 height 24
checkbox input "true"
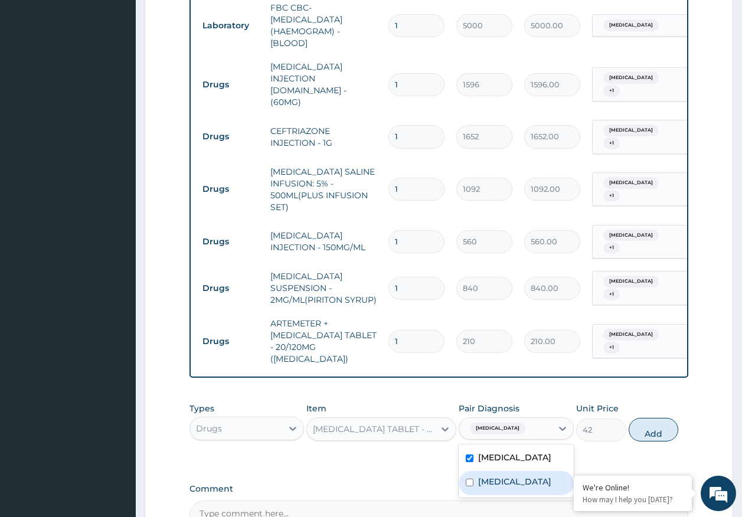
drag, startPoint x: 506, startPoint y: 446, endPoint x: 507, endPoint y: 439, distance: 7.2
click at [506, 471] on div "Sepsis" at bounding box center [516, 483] width 115 height 24
checkbox input "true"
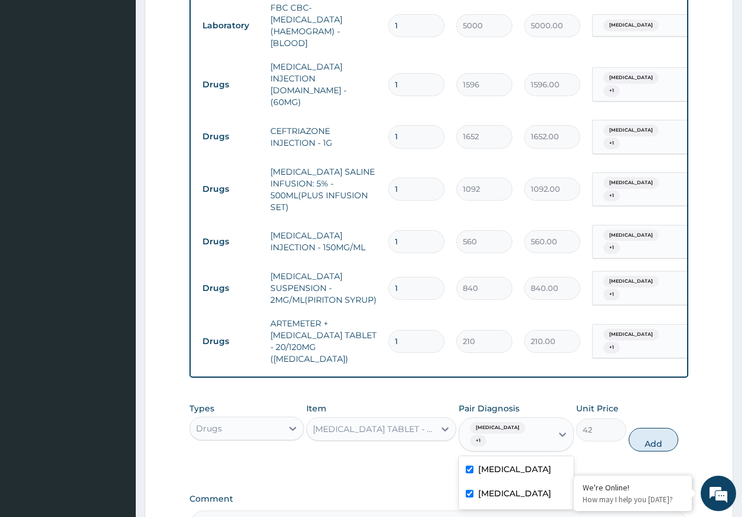
click at [656, 428] on button "Add" at bounding box center [654, 440] width 50 height 24
type input "0"
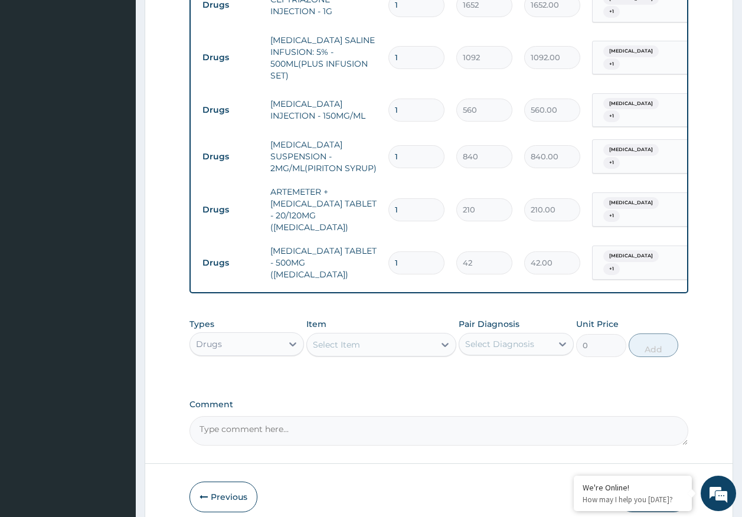
scroll to position [704, 0]
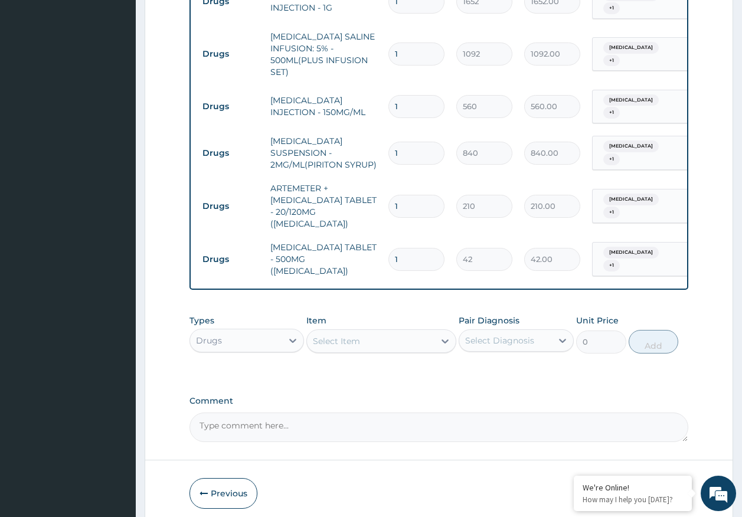
click at [236, 331] on div "Drugs" at bounding box center [236, 340] width 93 height 19
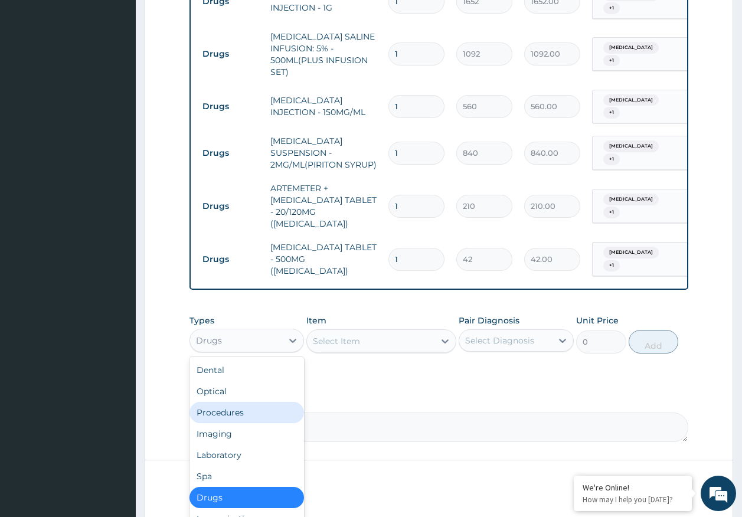
click at [237, 402] on div "Procedures" at bounding box center [247, 412] width 115 height 21
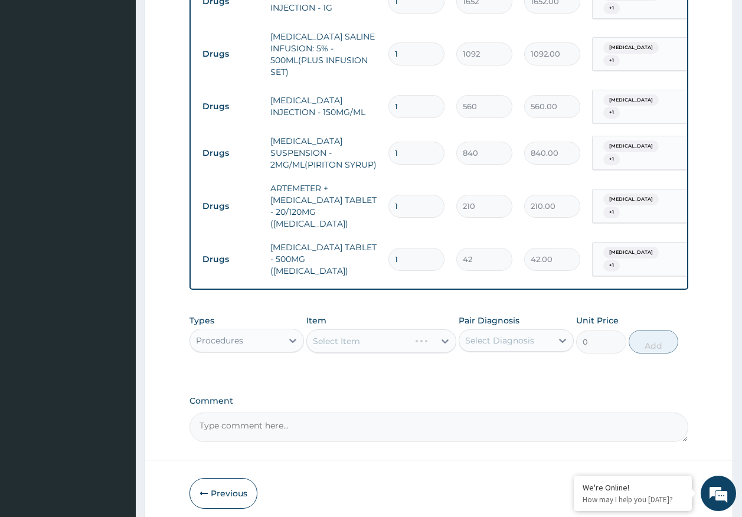
click at [411, 248] on input "1" at bounding box center [417, 259] width 56 height 23
type input "0.00"
type input "9"
type input "378.00"
type input "9"
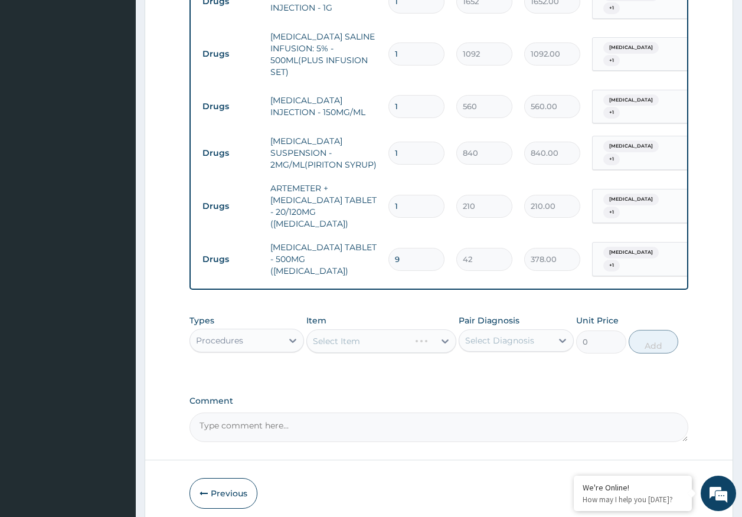
click at [413, 195] on input "1" at bounding box center [417, 206] width 56 height 23
type input "12"
type input "2520.00"
type input "12"
click at [408, 95] on input "1" at bounding box center [417, 106] width 56 height 23
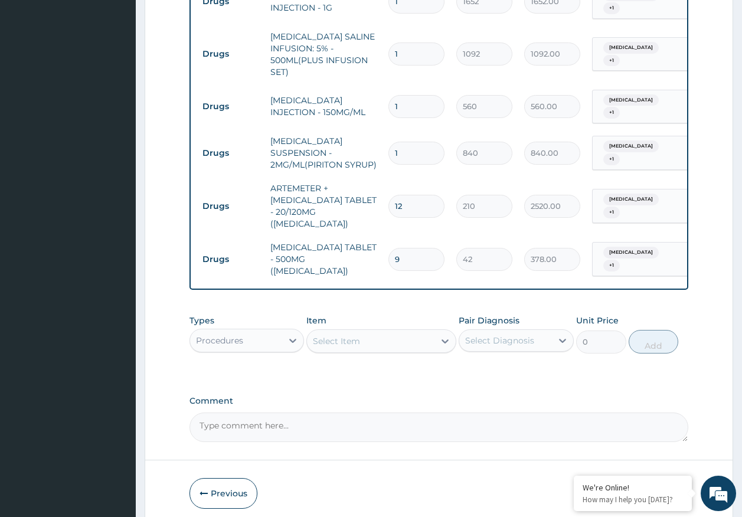
type input "0.00"
type input "2"
type input "1120.00"
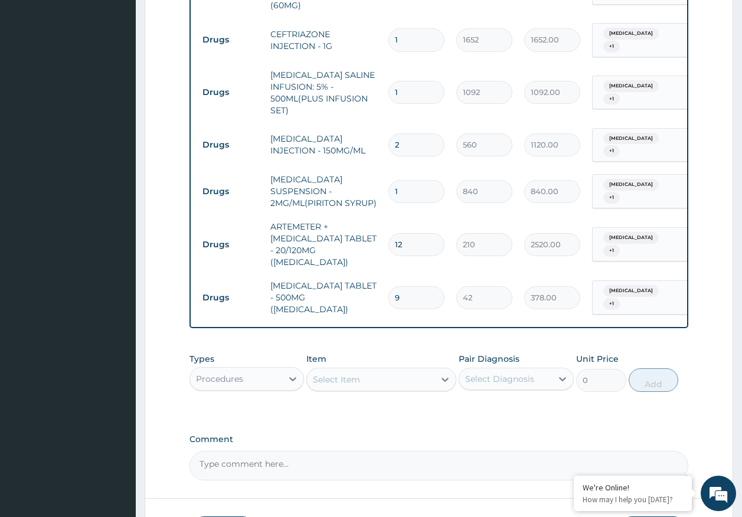
scroll to position [644, 0]
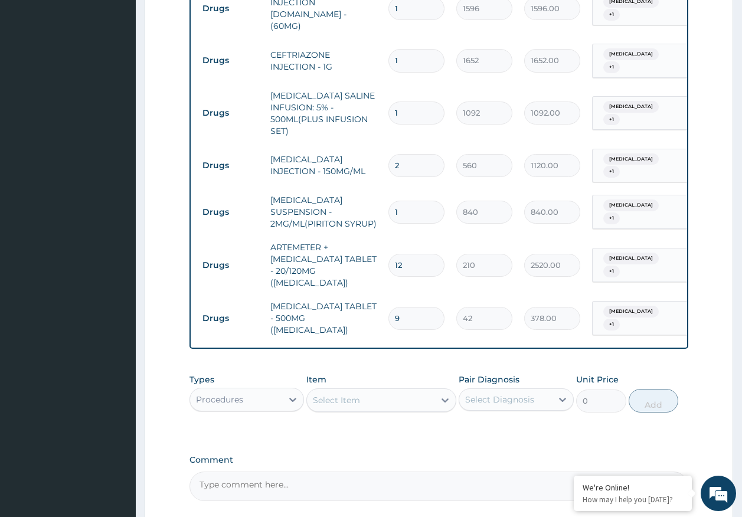
type input "2"
click at [420, 102] on input "1" at bounding box center [417, 113] width 56 height 23
type input "0.00"
type input "3"
type input "3276.00"
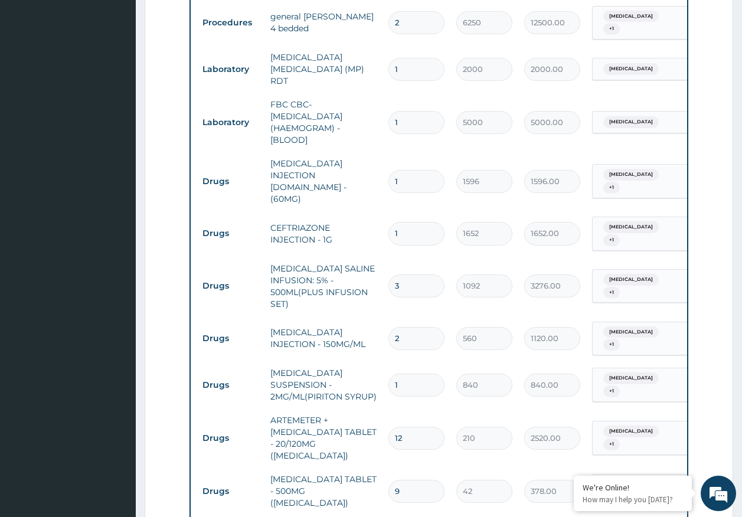
scroll to position [467, 0]
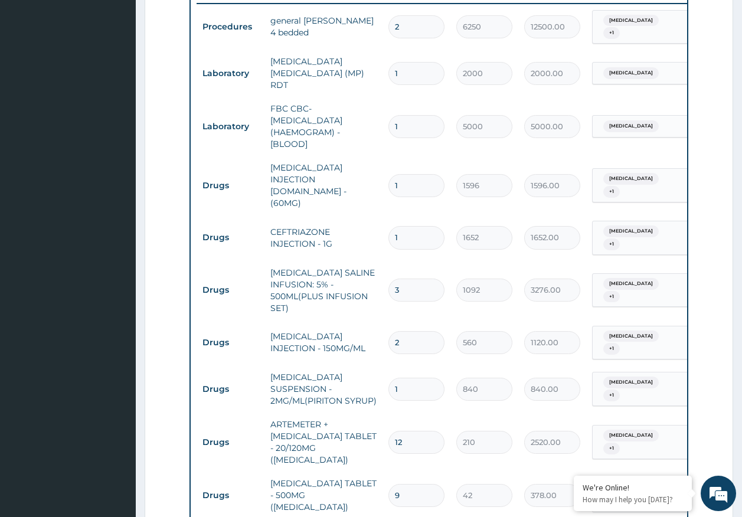
type input "3"
click at [415, 226] on input "1" at bounding box center [417, 237] width 56 height 23
type input "0.00"
type input "4"
type input "6608.00"
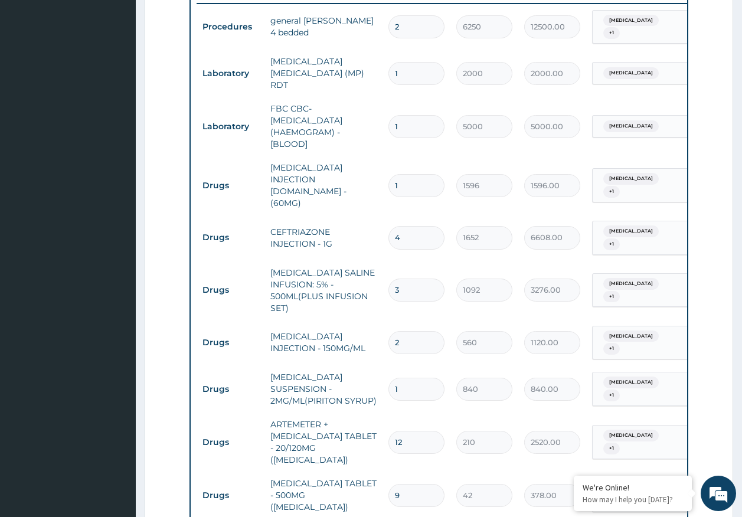
type input "4"
click at [415, 174] on input "1" at bounding box center [417, 185] width 56 height 23
type input "0.00"
type input "3"
type input "4788.00"
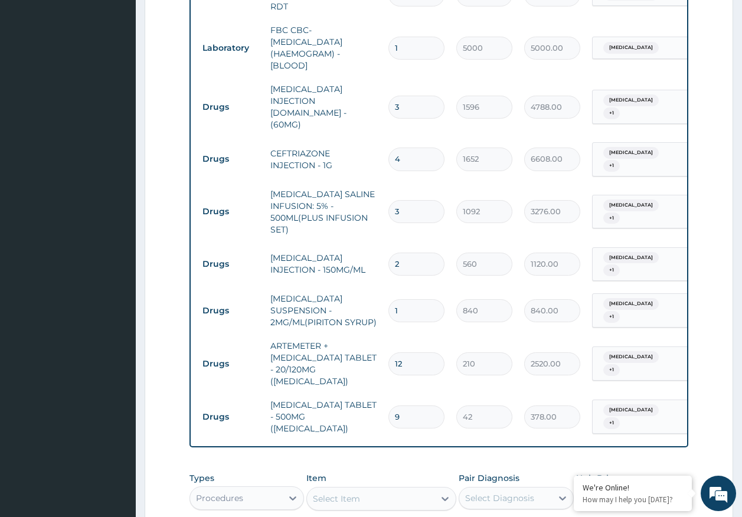
scroll to position [644, 0]
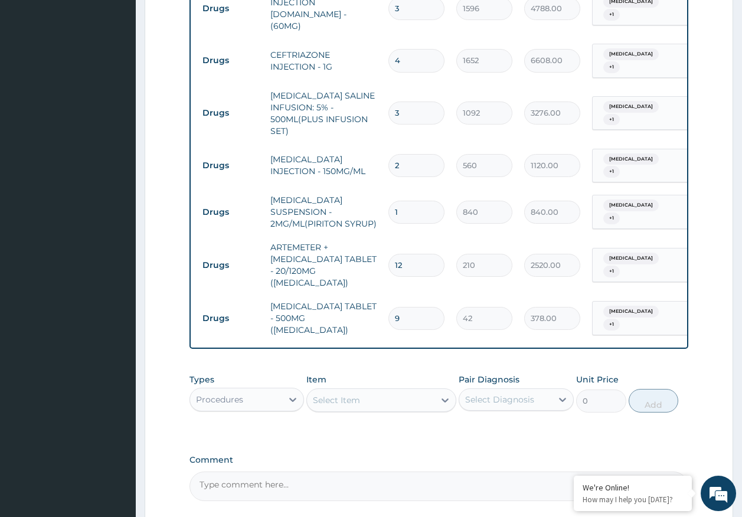
type input "3"
click at [382, 391] on div "Select Item" at bounding box center [371, 400] width 128 height 19
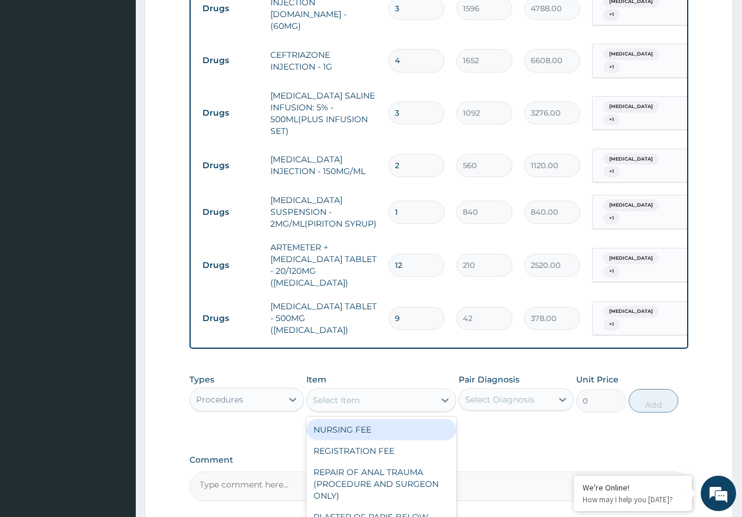
click at [376, 419] on div "NURSING FEE" at bounding box center [382, 429] width 150 height 21
type input "1875"
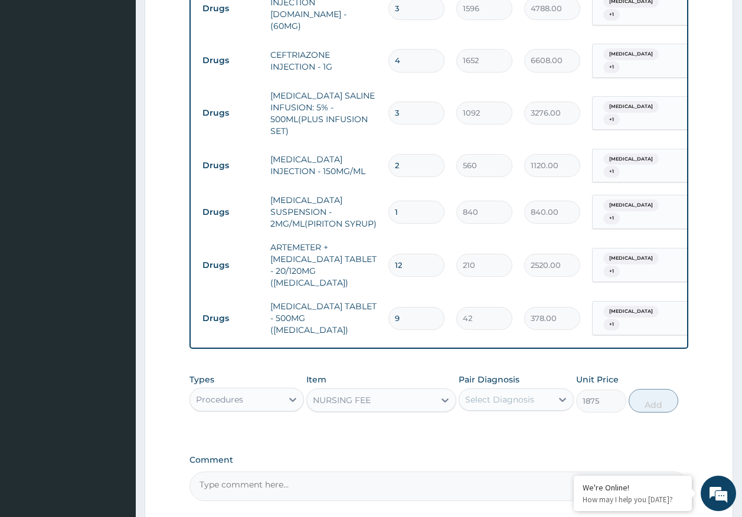
click at [485, 394] on div "Select Diagnosis" at bounding box center [499, 400] width 69 height 12
drag, startPoint x: 498, startPoint y: 382, endPoint x: 504, endPoint y: 404, distance: 22.8
click at [498, 423] on label "Malaria" at bounding box center [514, 429] width 73 height 12
checkbox input "true"
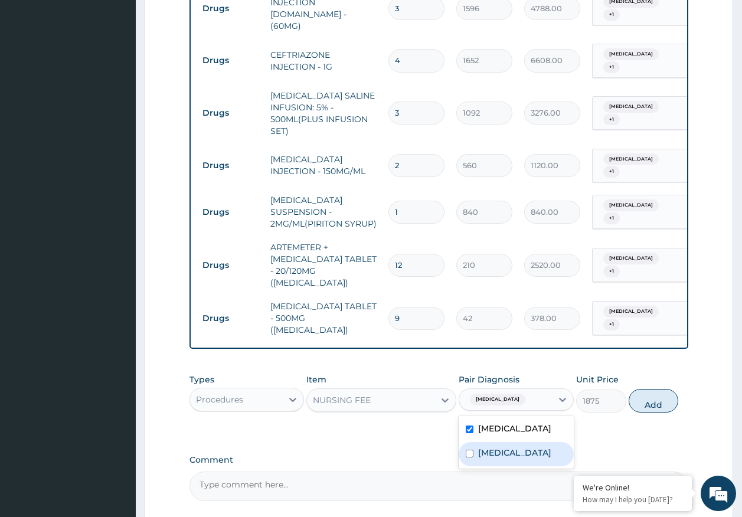
drag, startPoint x: 504, startPoint y: 404, endPoint x: 664, endPoint y: 374, distance: 162.9
click at [504, 447] on label "Sepsis" at bounding box center [514, 453] width 73 height 12
checkbox input "true"
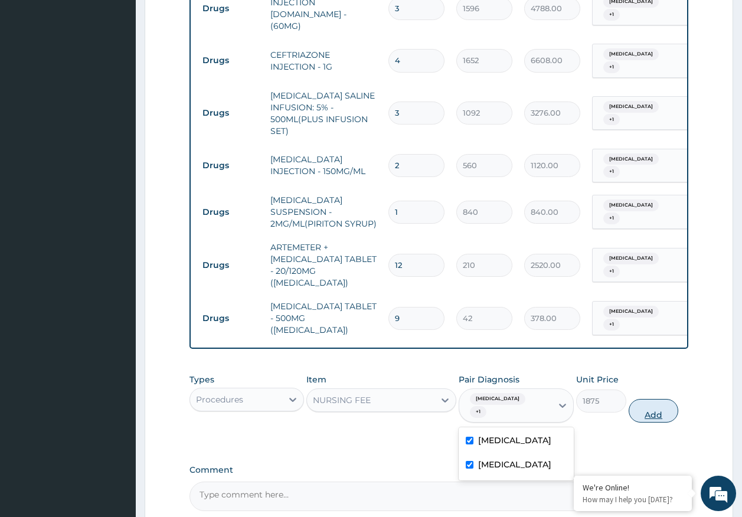
click at [660, 399] on button "Add" at bounding box center [654, 411] width 50 height 24
type input "0"
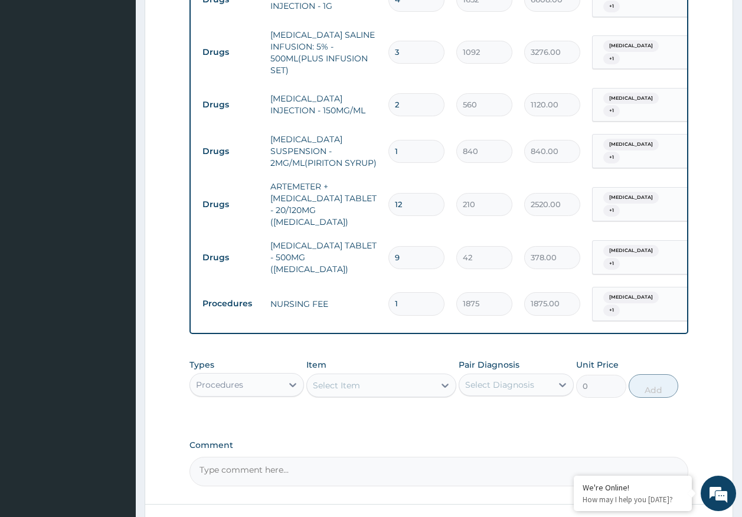
scroll to position [744, 0]
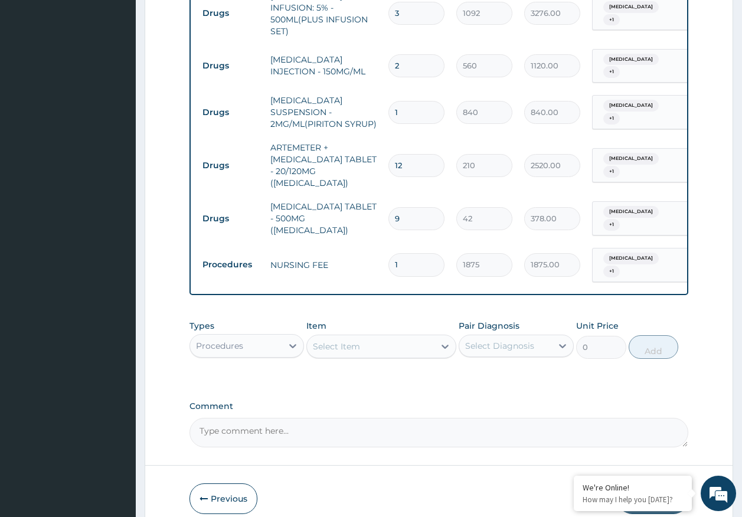
type input "0.00"
type input "2"
type input "3750.00"
type input "2"
click at [639, 484] on button "Submit" at bounding box center [653, 499] width 71 height 31
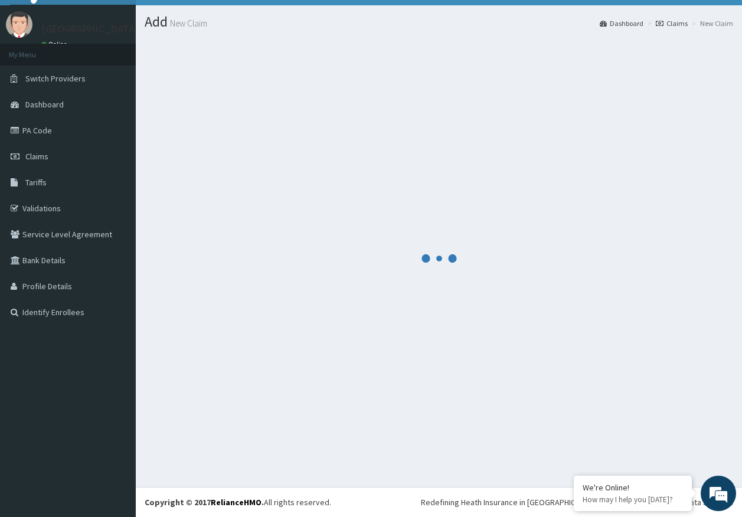
scroll to position [24, 0]
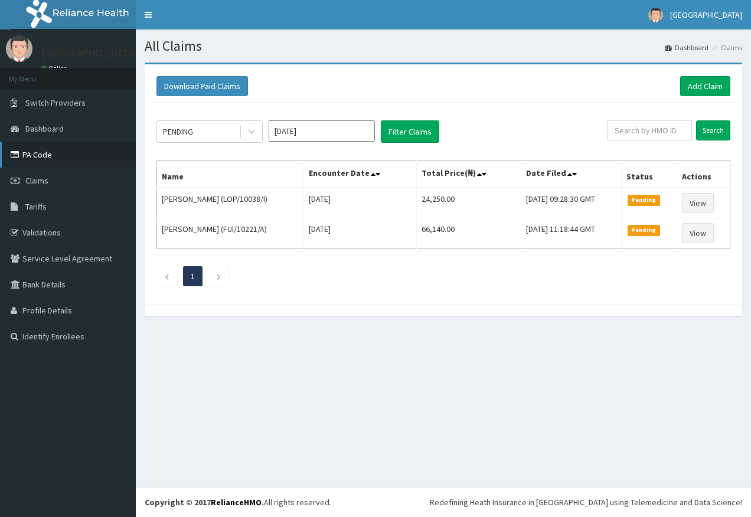
click at [45, 161] on link "PA Code" at bounding box center [68, 155] width 136 height 26
